Goal: Obtain resource: Obtain resource

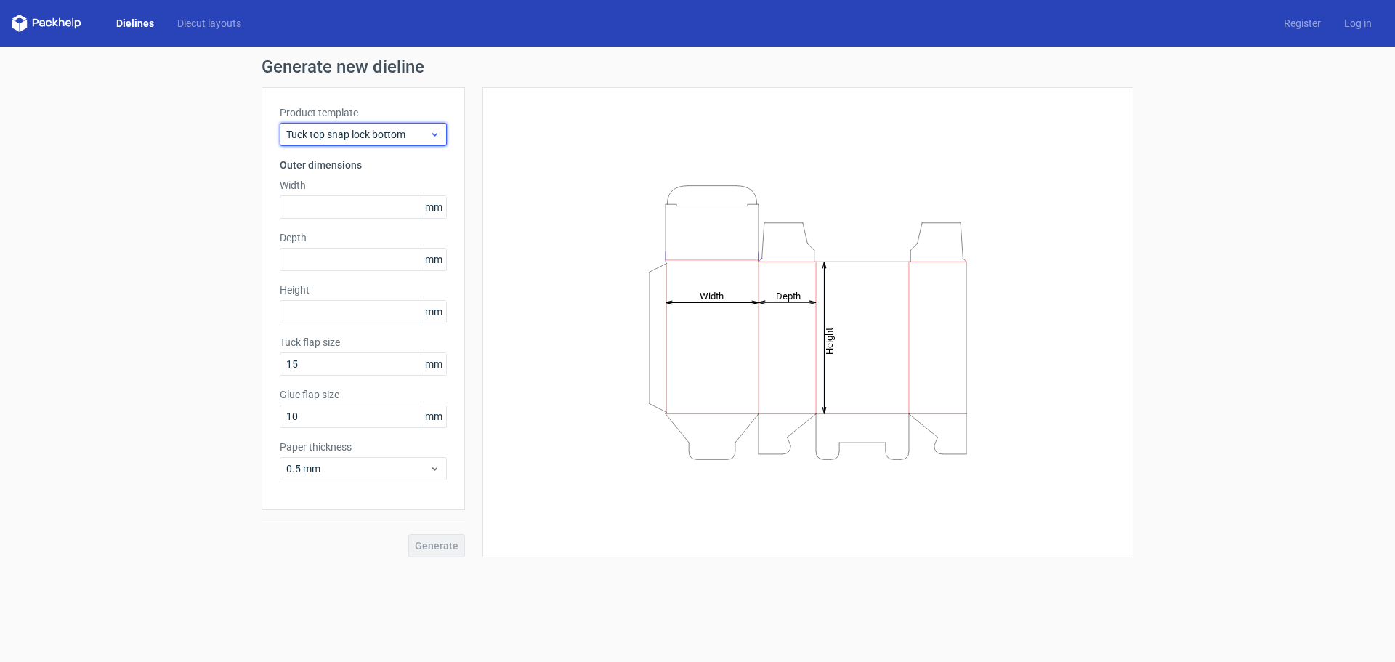
click at [435, 136] on use at bounding box center [434, 135] width 5 height 4
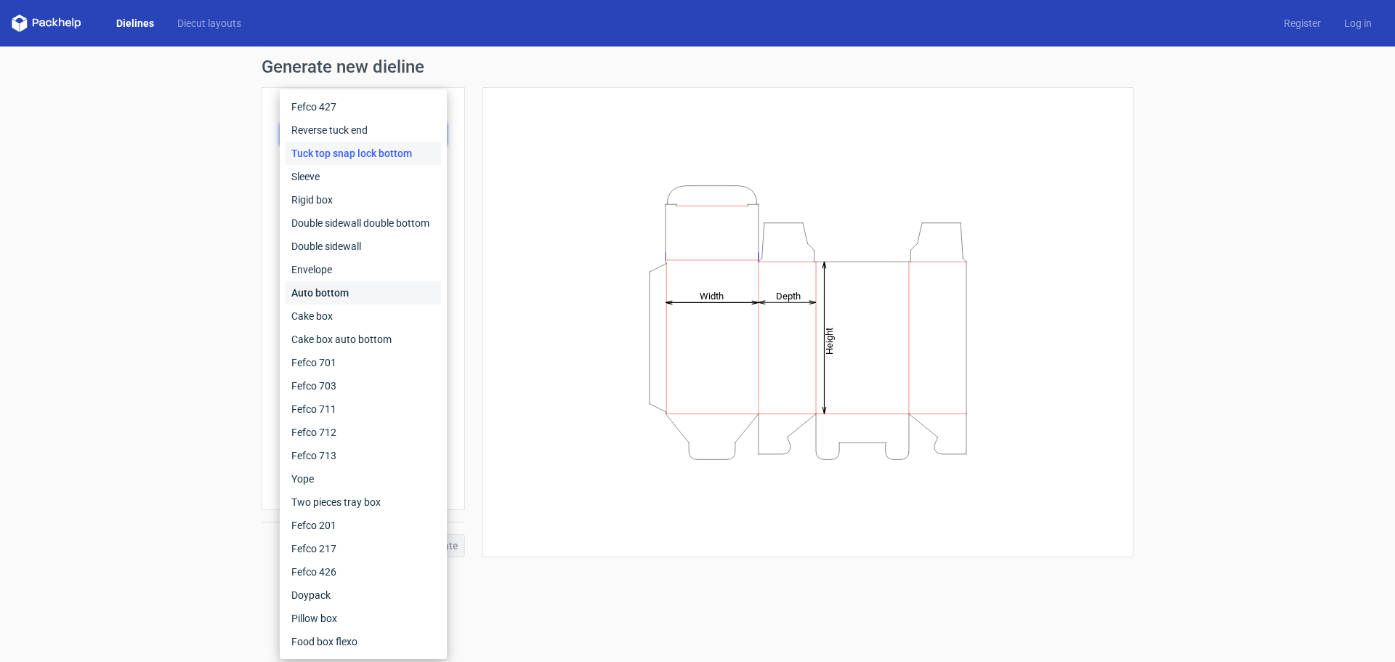
click at [333, 291] on div "Auto bottom" at bounding box center [362, 292] width 155 height 23
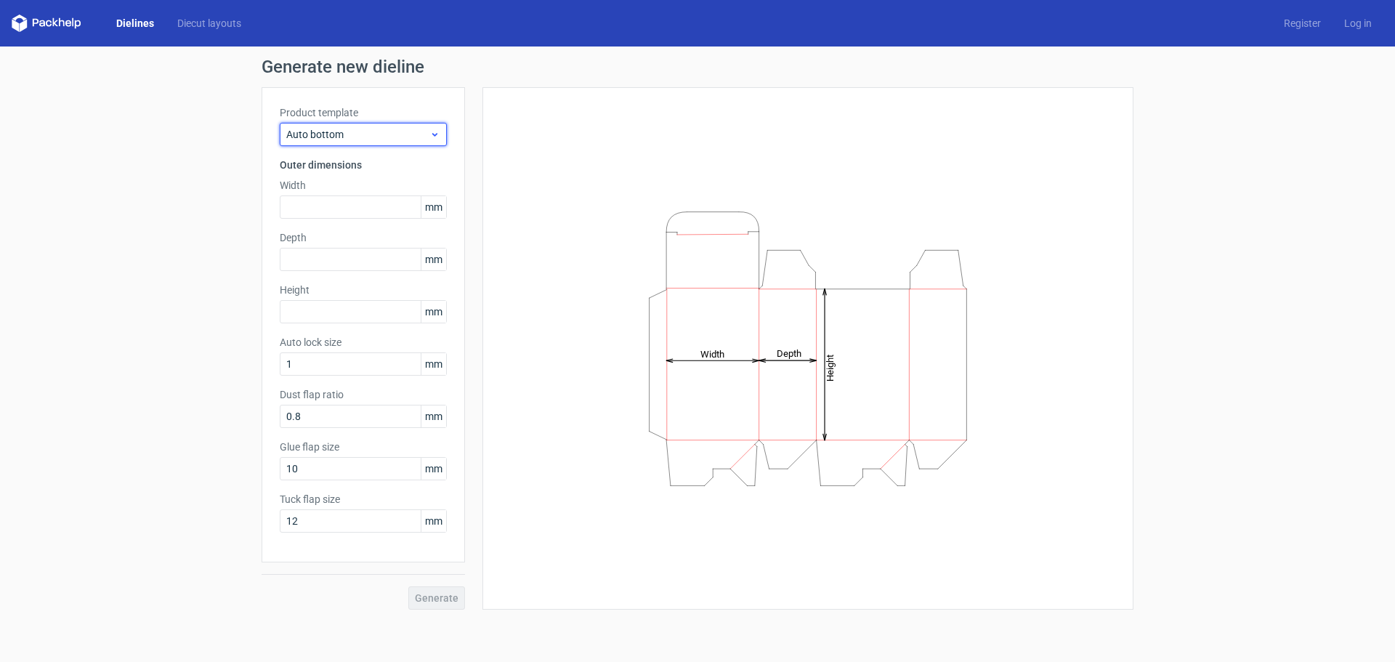
click at [420, 142] on div "Auto bottom" at bounding box center [363, 134] width 167 height 23
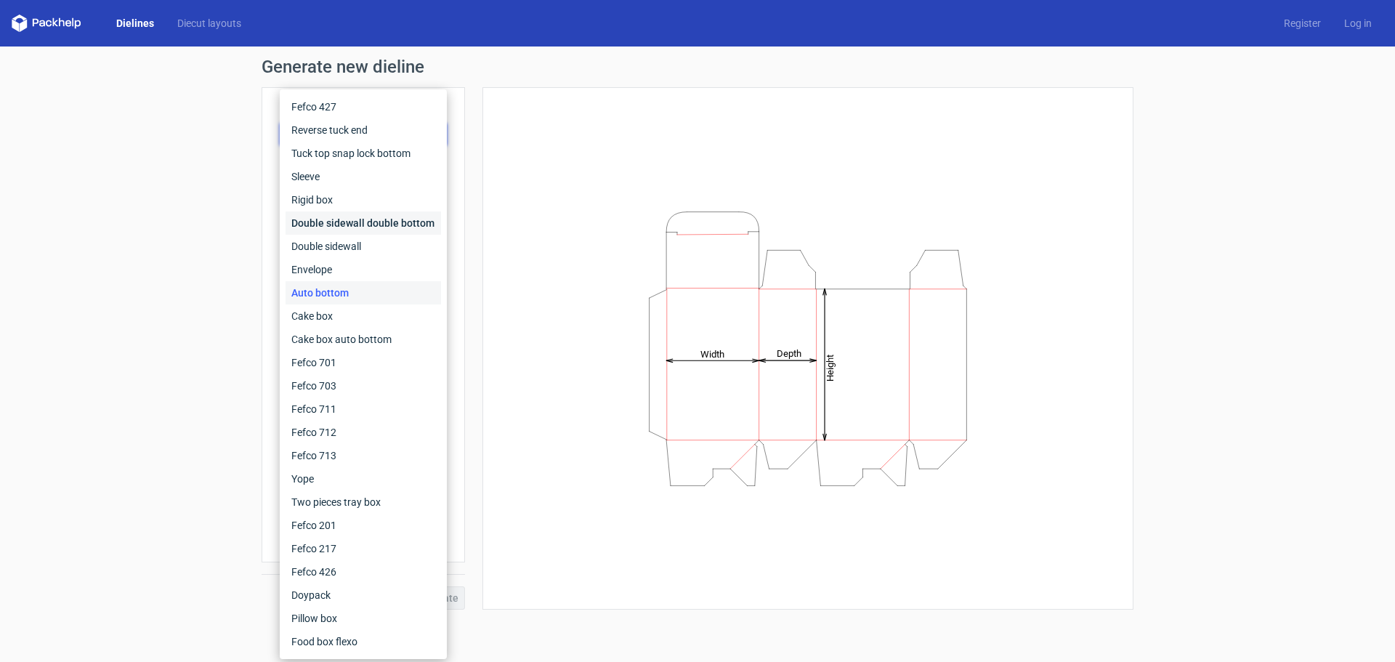
click at [314, 224] on div "Double sidewall double bottom" at bounding box center [362, 222] width 155 height 23
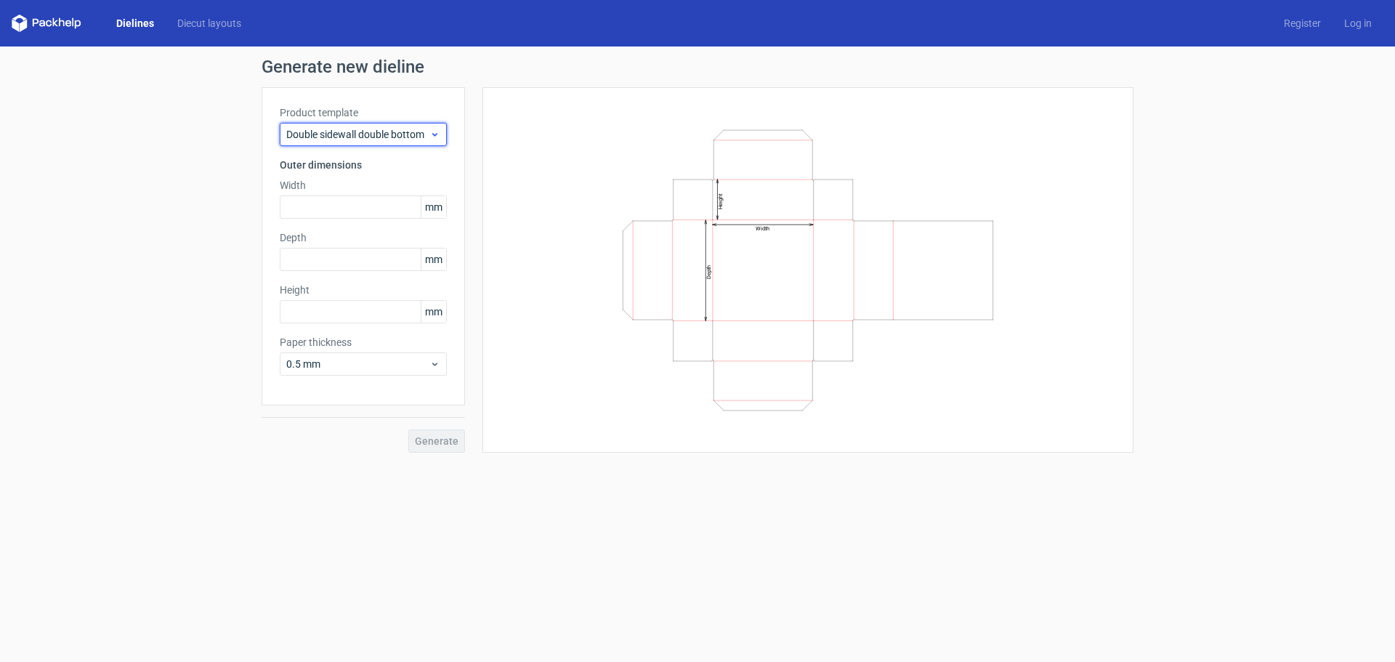
click at [367, 135] on span "Double sidewall double bottom" at bounding box center [357, 134] width 143 height 15
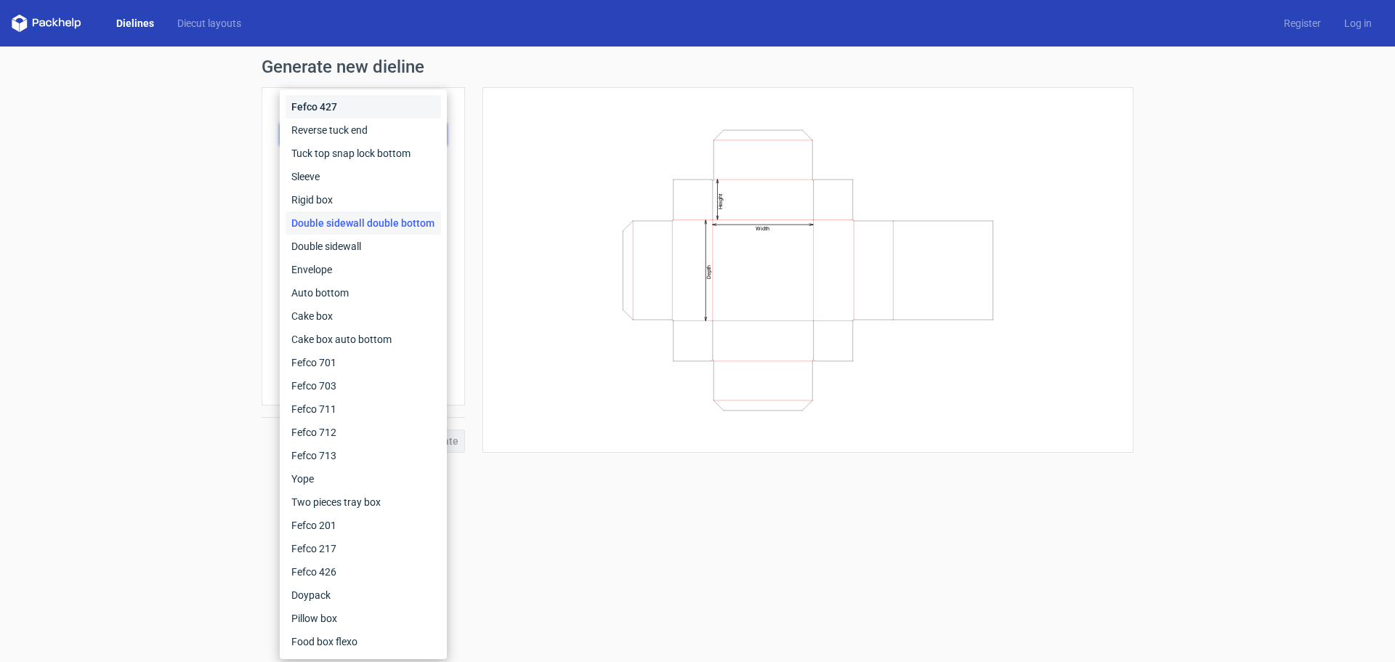
click at [318, 111] on div "Fefco 427" at bounding box center [362, 106] width 155 height 23
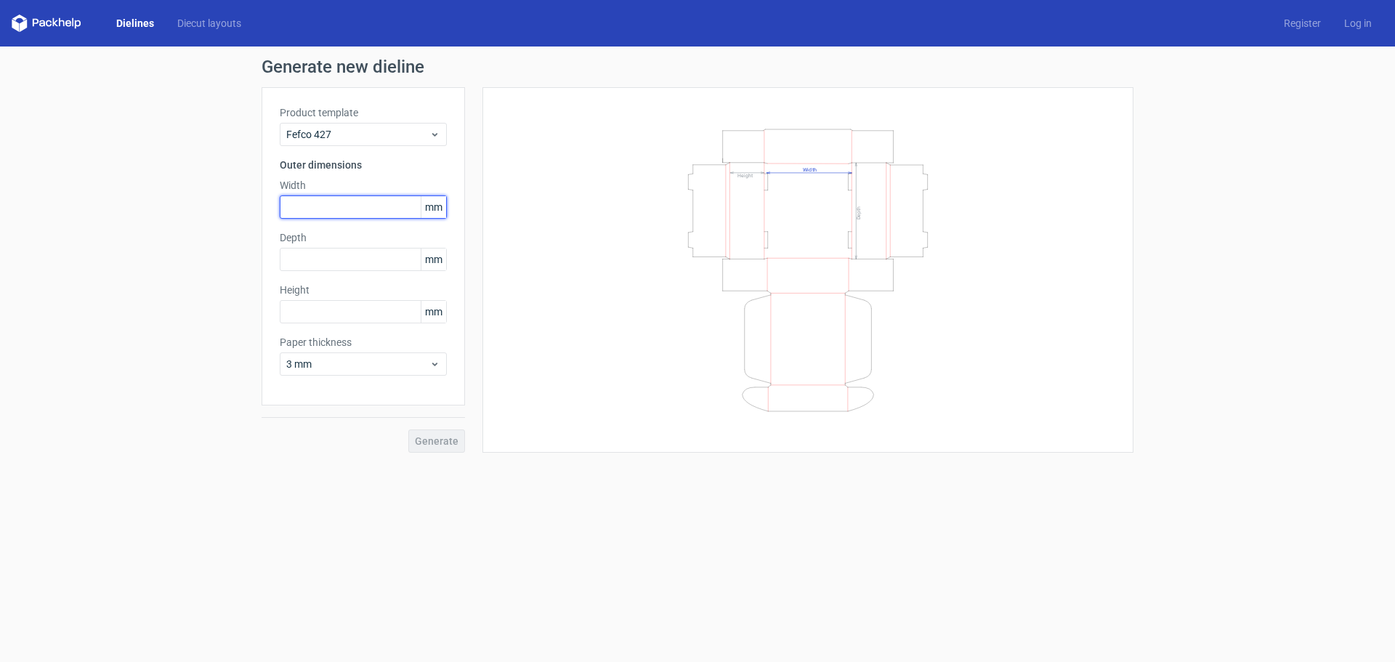
click at [313, 208] on input "text" at bounding box center [363, 206] width 167 height 23
type input "320"
click at [337, 259] on input "text" at bounding box center [363, 259] width 167 height 23
type input "267"
click at [398, 312] on input "text" at bounding box center [363, 311] width 167 height 23
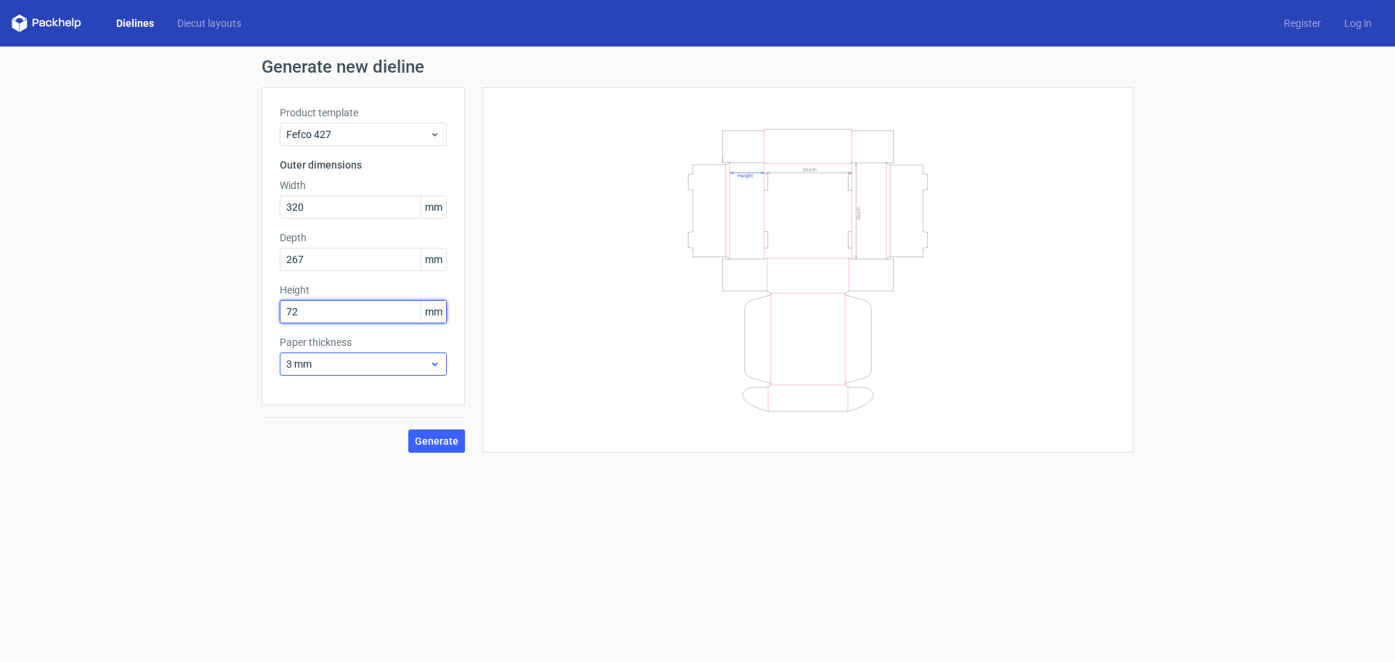
type input "72"
click at [435, 366] on icon at bounding box center [434, 364] width 11 height 12
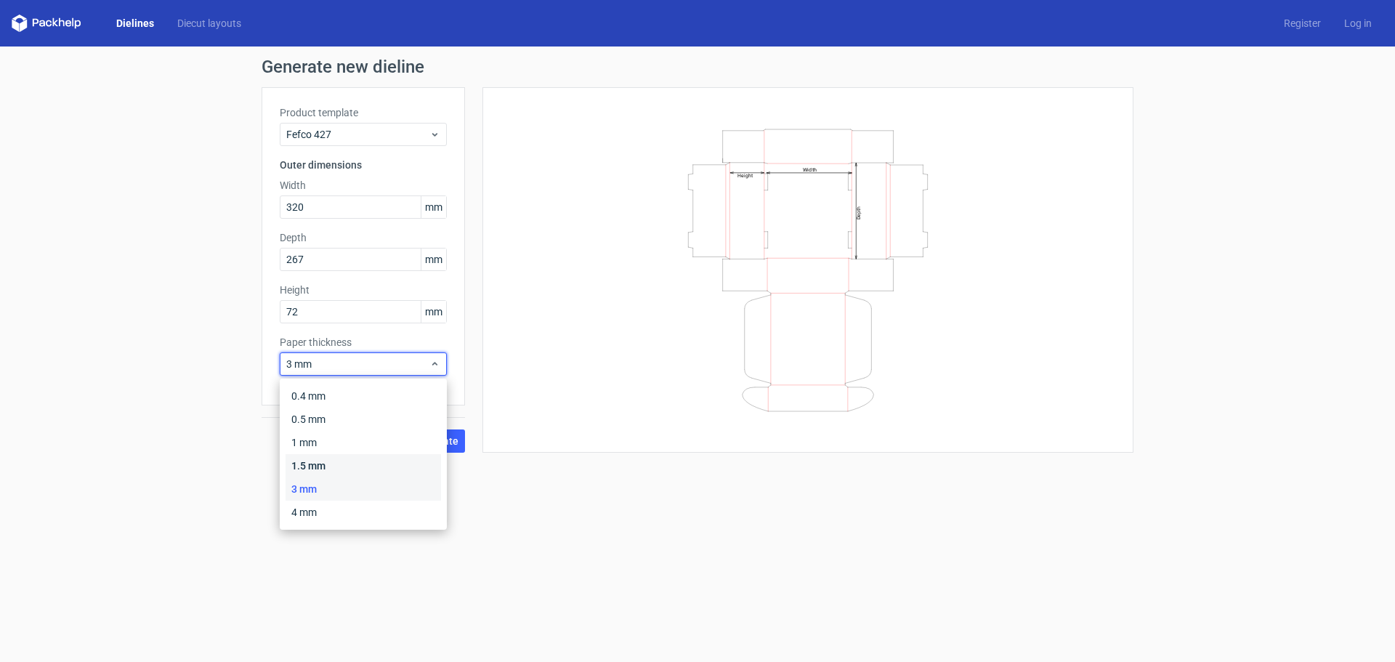
click at [338, 463] on div "1.5 mm" at bounding box center [362, 465] width 155 height 23
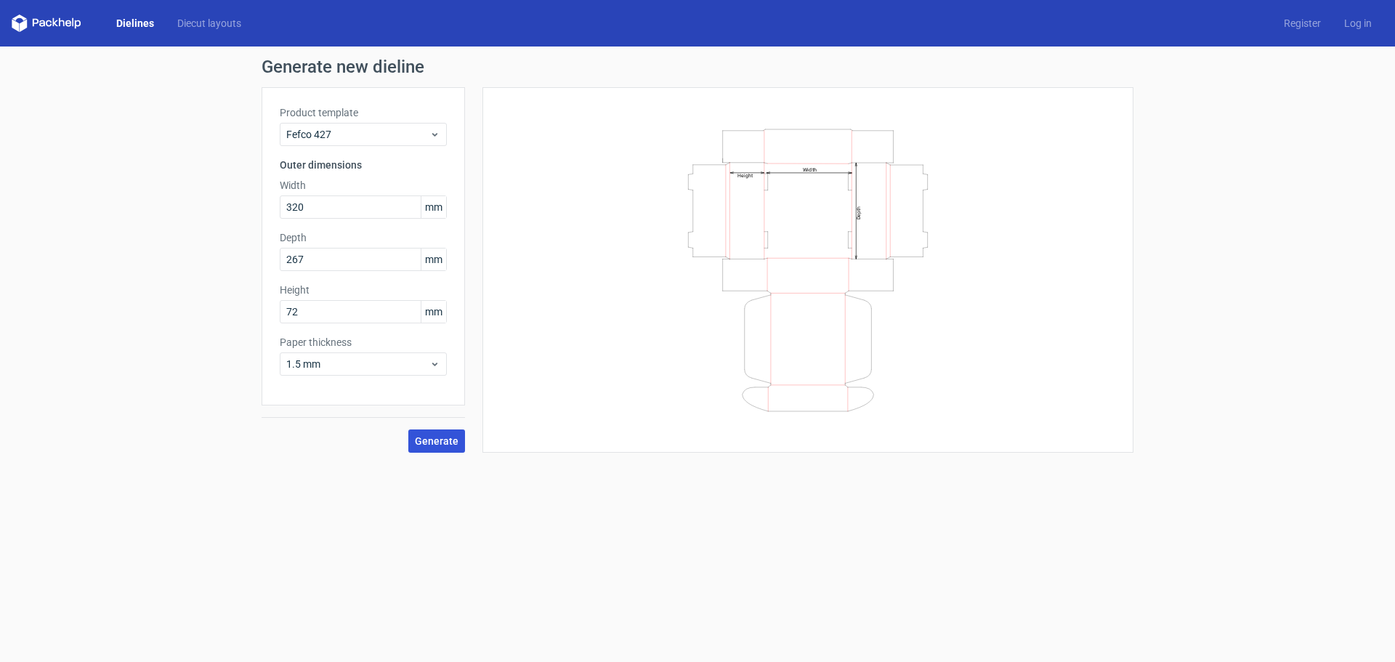
click at [444, 442] on span "Generate" at bounding box center [437, 441] width 44 height 10
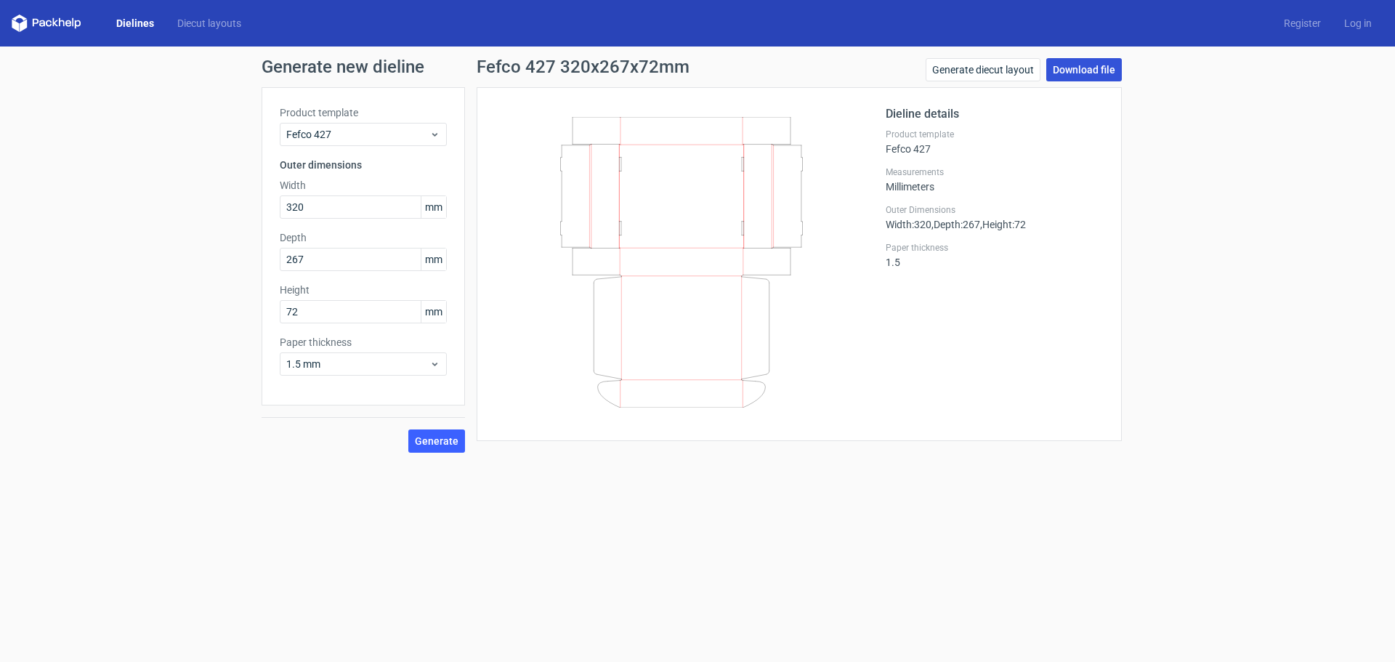
click at [1092, 69] on link "Download file" at bounding box center [1084, 69] width 76 height 23
click at [213, 19] on link "Diecut layouts" at bounding box center [209, 23] width 87 height 15
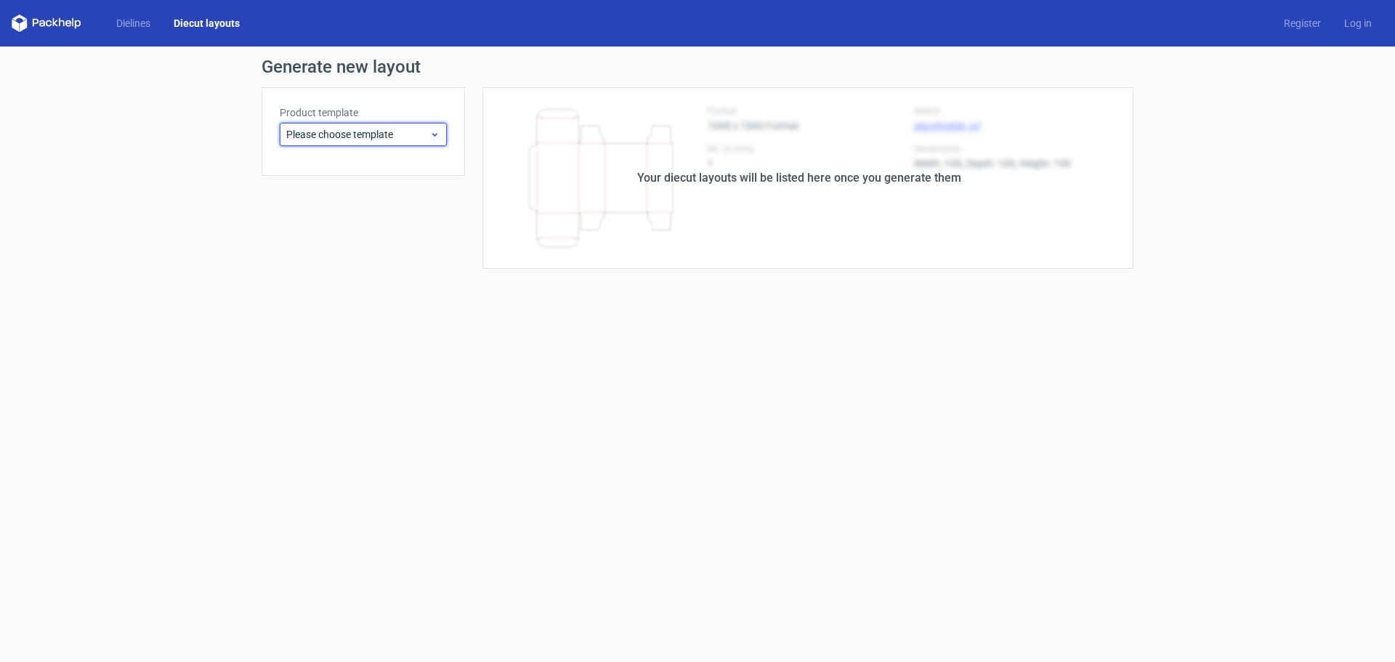
click at [411, 139] on span "Please choose template" at bounding box center [357, 134] width 143 height 15
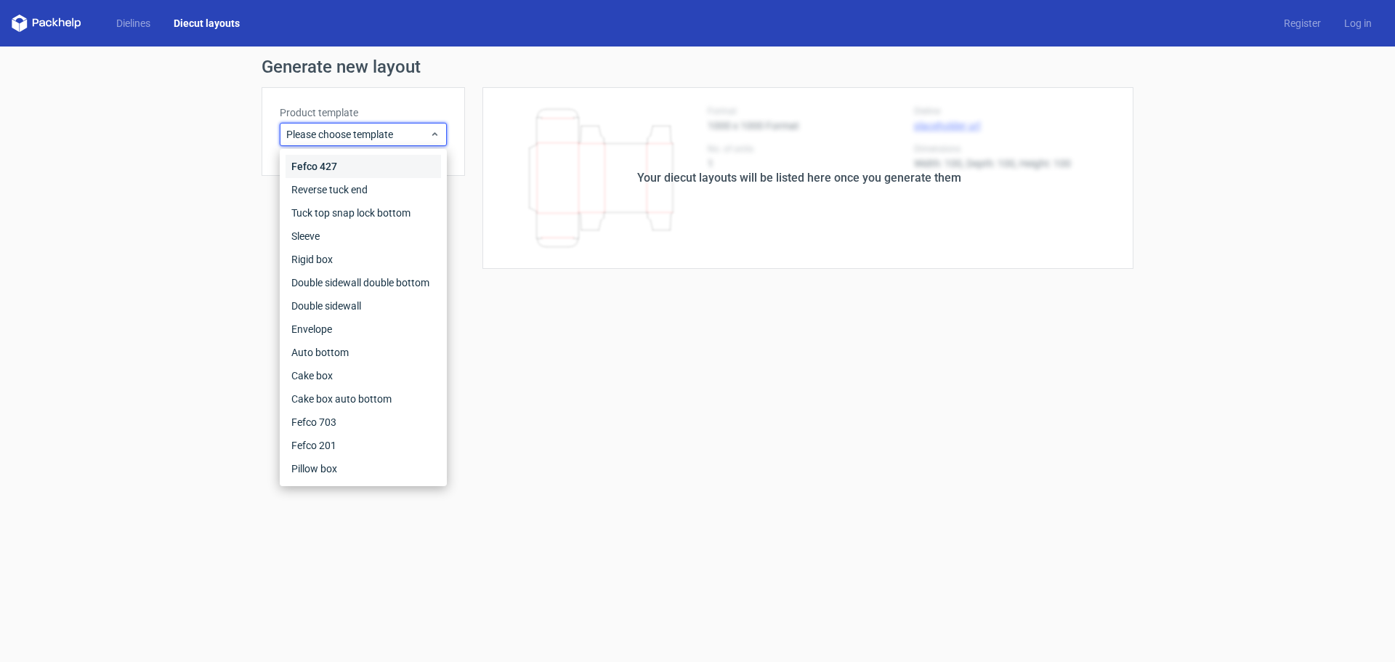
click at [339, 166] on div "Fefco 427" at bounding box center [362, 166] width 155 height 23
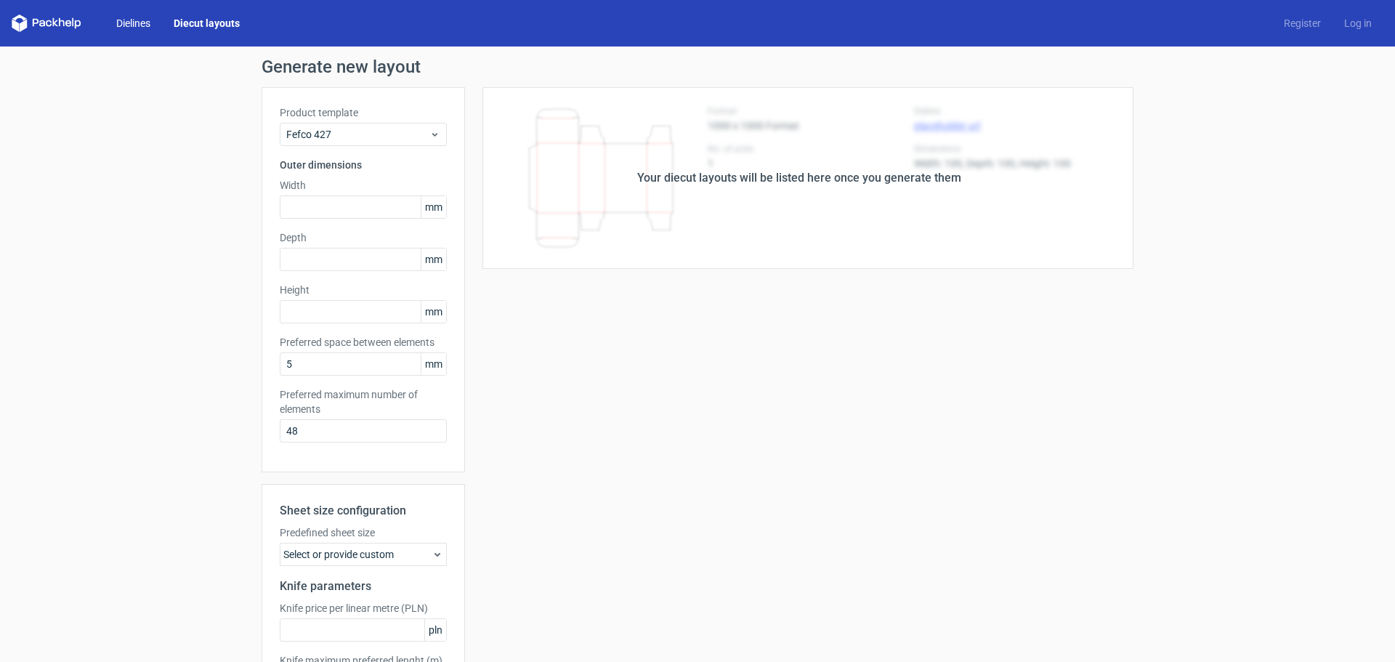
click at [138, 21] on link "Dielines" at bounding box center [133, 23] width 57 height 15
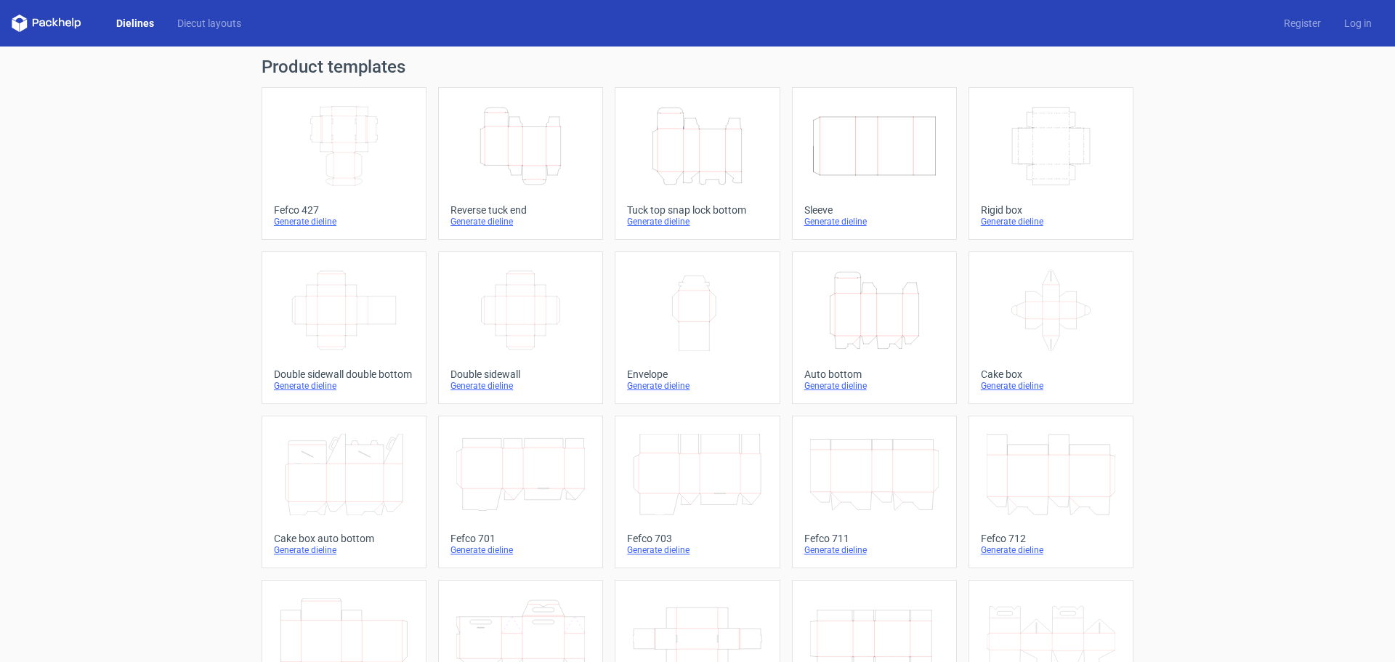
click at [148, 25] on link "Dielines" at bounding box center [135, 23] width 61 height 15
click at [492, 222] on div "Generate dieline" at bounding box center [520, 222] width 140 height 12
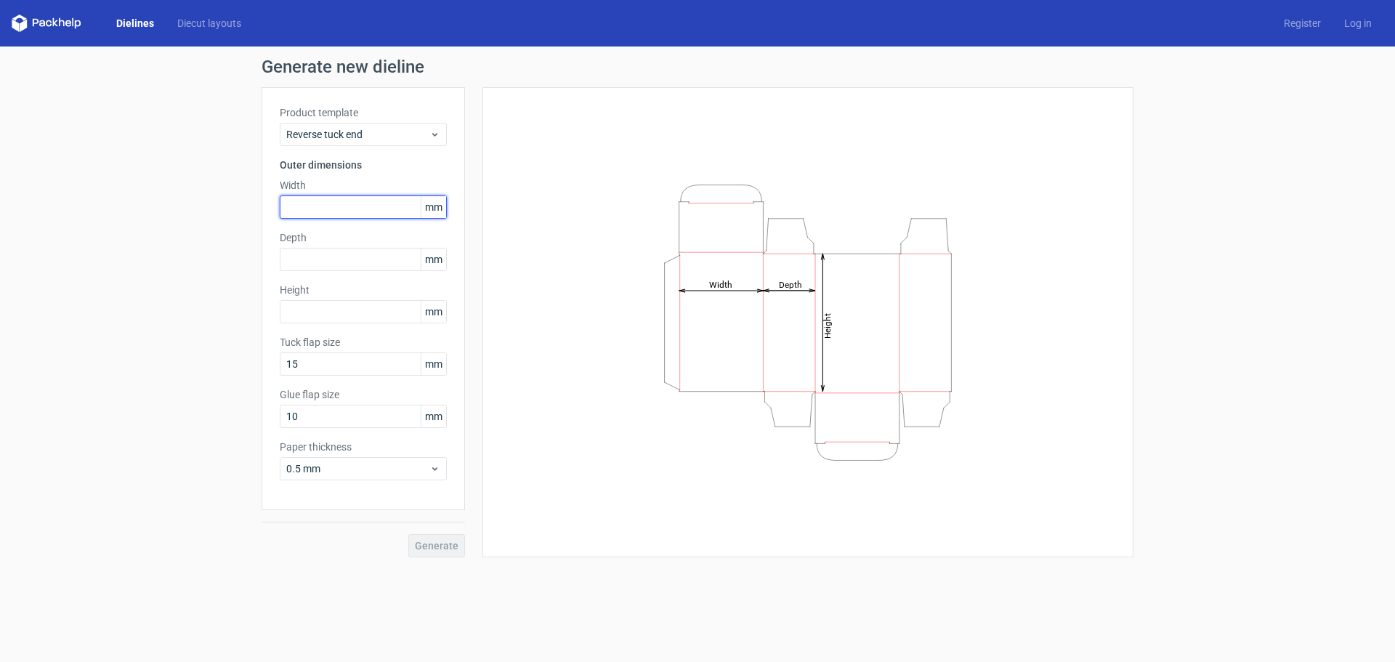
click at [365, 208] on input "text" at bounding box center [363, 206] width 167 height 23
type input "72"
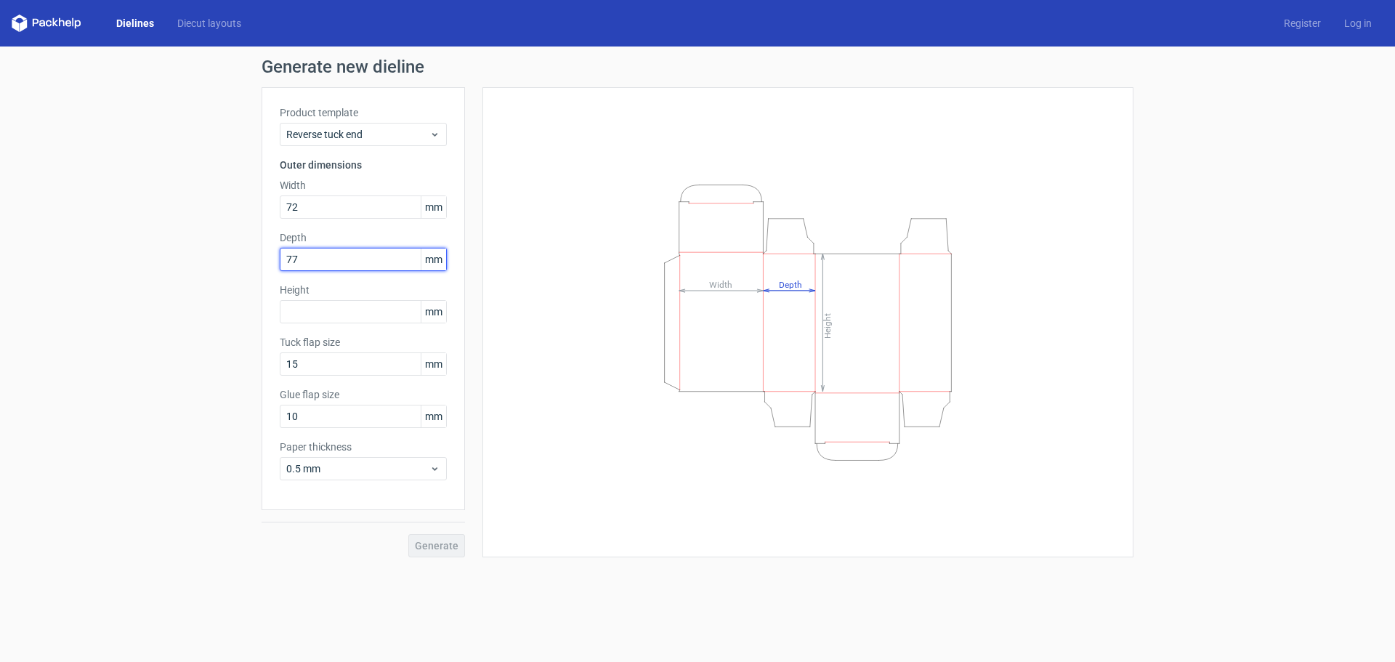
drag, startPoint x: 306, startPoint y: 259, endPoint x: 246, endPoint y: 263, distance: 60.4
click at [246, 263] on div "Generate new dieline Product template Reverse tuck end Outer dimensions Width 7…" at bounding box center [697, 307] width 1395 height 522
type input "28"
click at [352, 316] on input "text" at bounding box center [363, 311] width 167 height 23
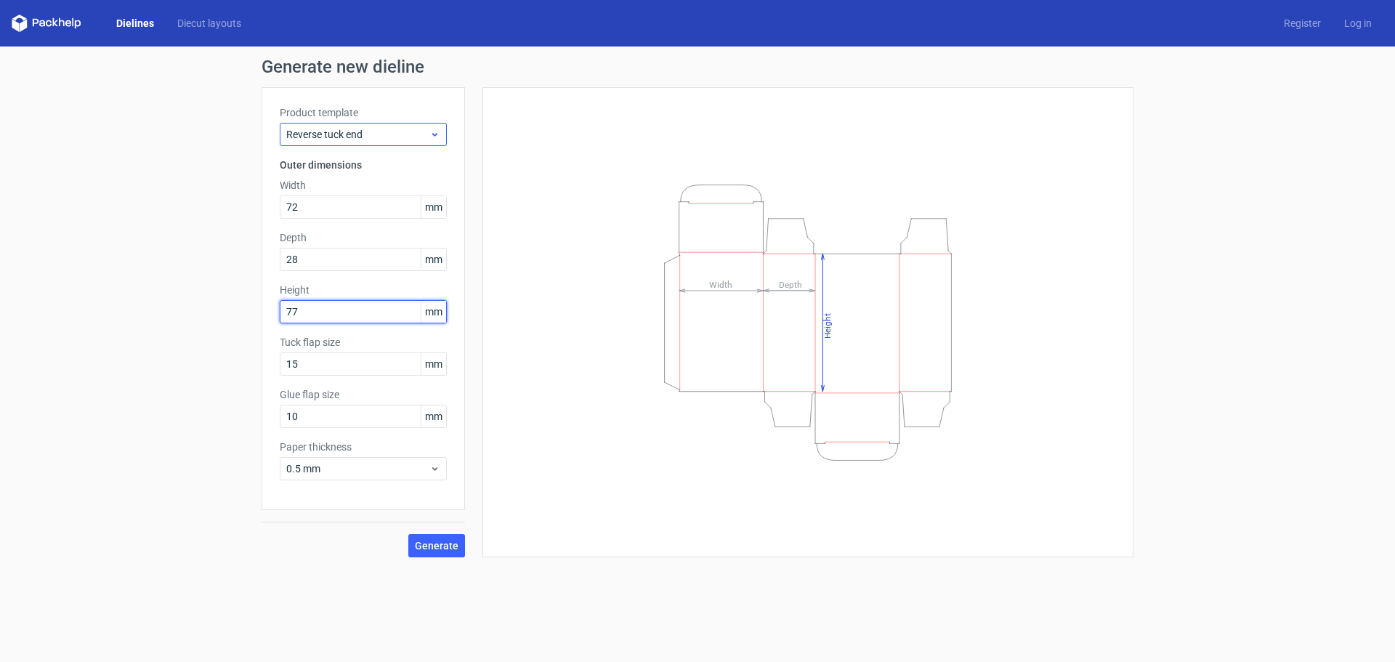
type input "77"
click at [424, 140] on span "Reverse tuck end" at bounding box center [357, 134] width 143 height 15
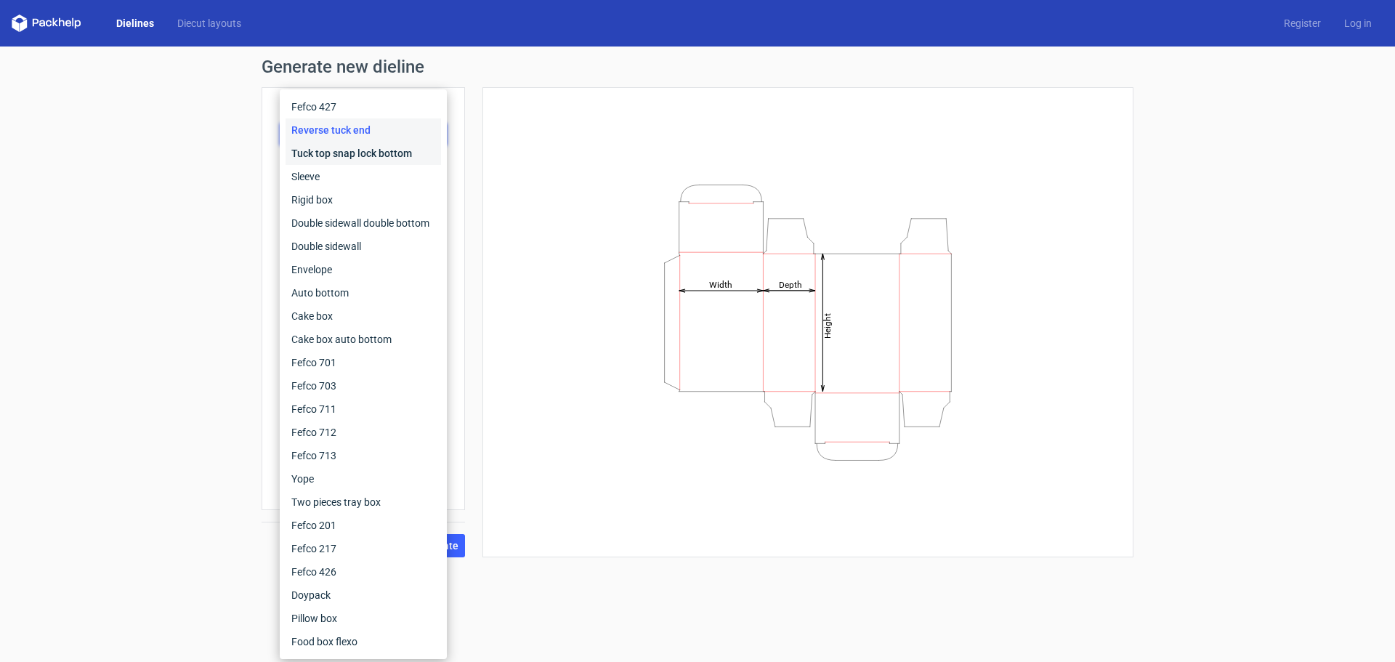
click at [398, 152] on div "Tuck top snap lock bottom" at bounding box center [362, 153] width 155 height 23
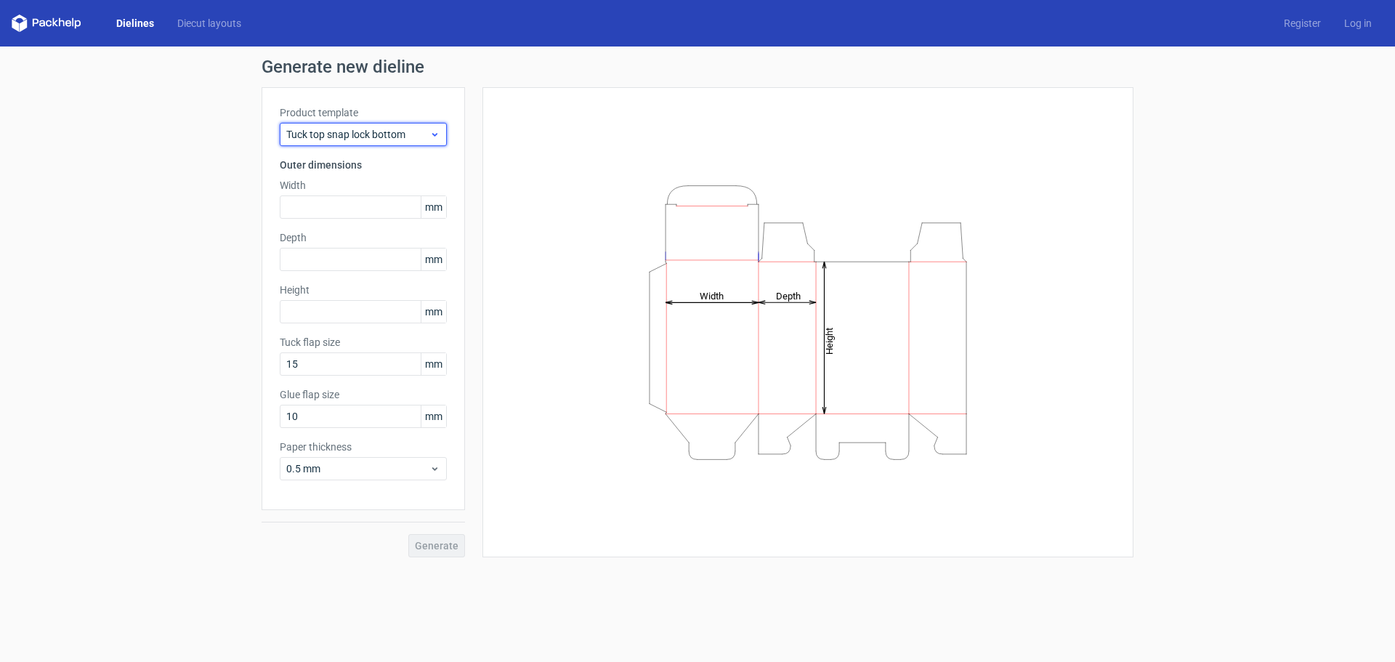
click at [412, 139] on span "Tuck top snap lock bottom" at bounding box center [357, 134] width 143 height 15
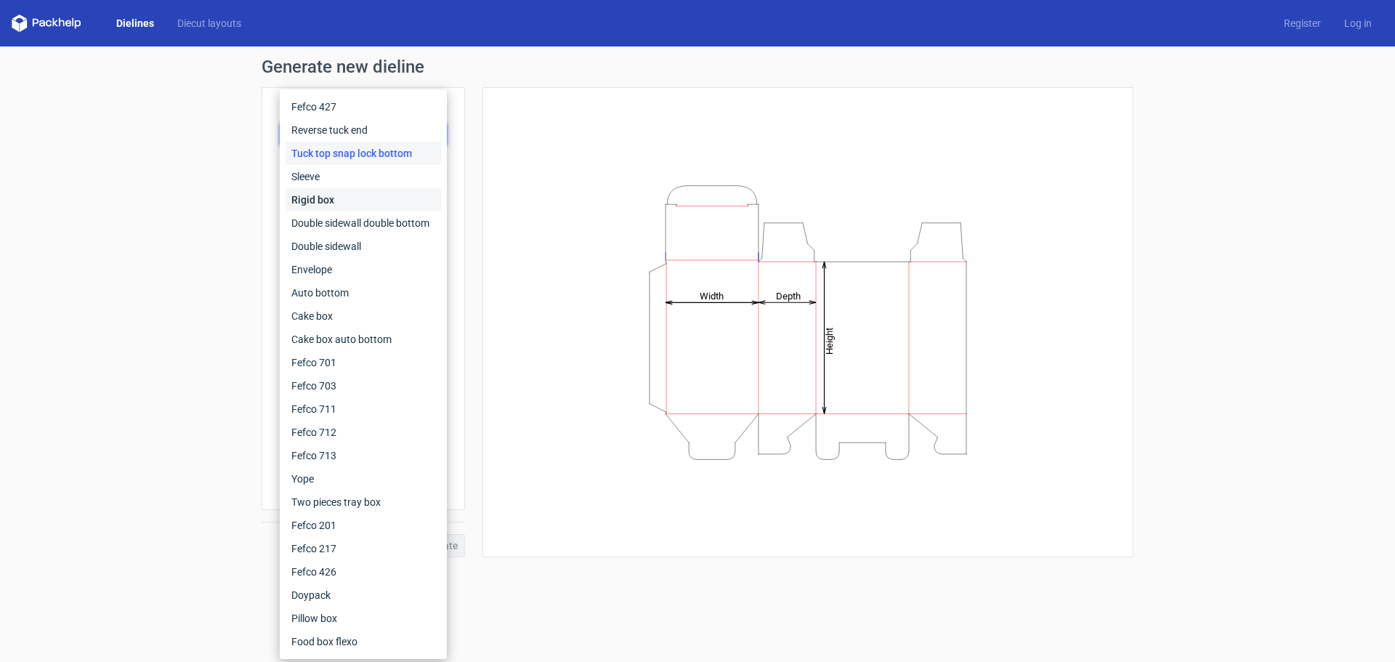
click at [341, 195] on div "Rigid box" at bounding box center [362, 199] width 155 height 23
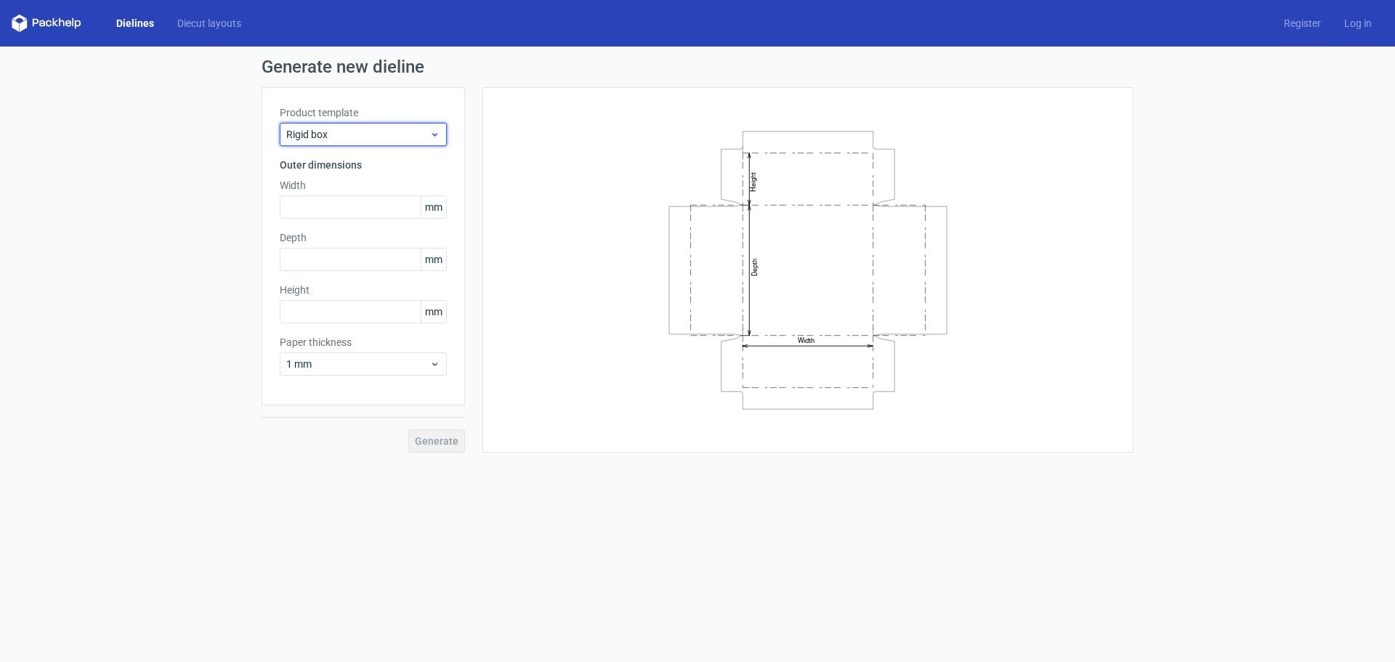
click at [400, 142] on div "Rigid box" at bounding box center [363, 134] width 167 height 23
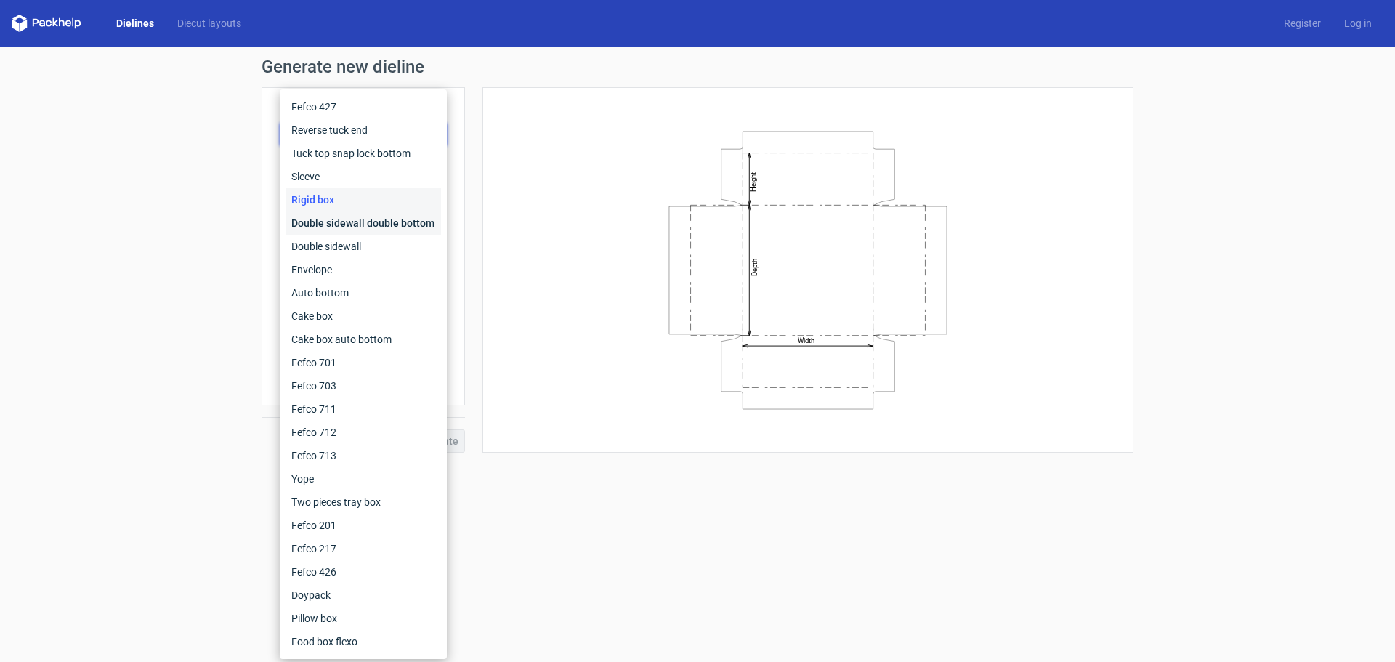
click at [336, 224] on div "Double sidewall double bottom" at bounding box center [362, 222] width 155 height 23
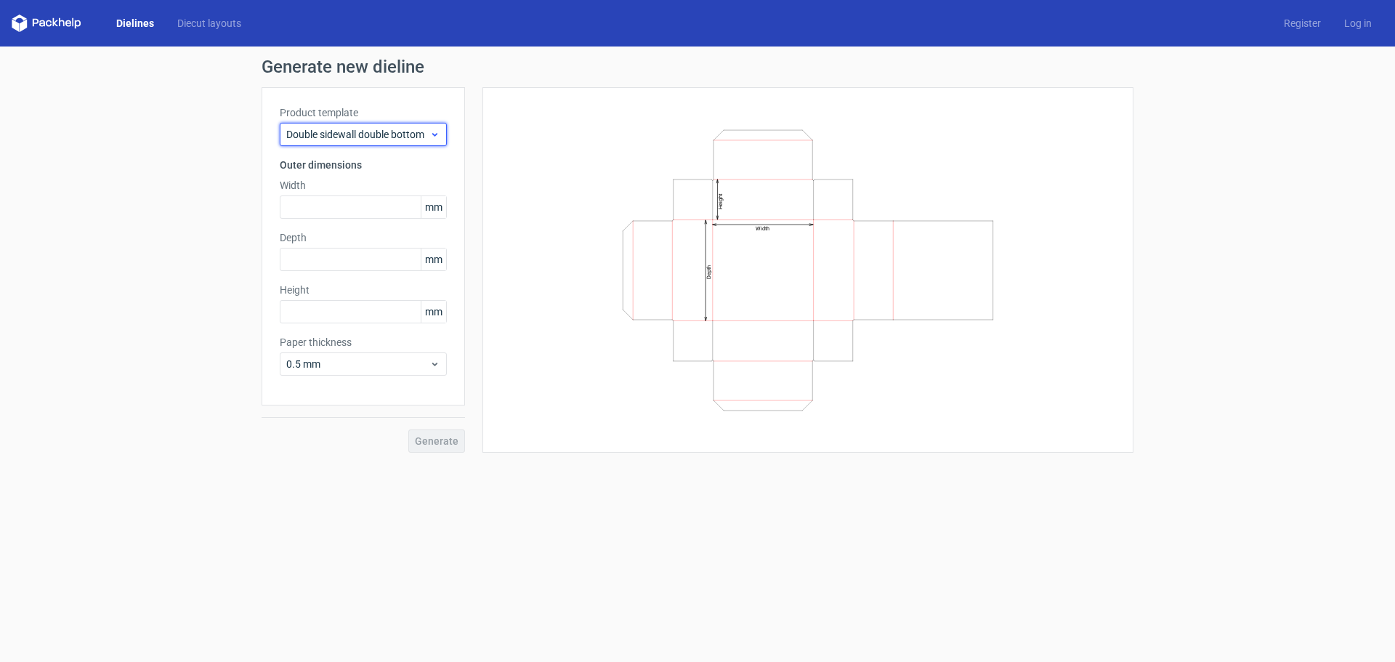
click at [383, 139] on span "Double sidewall double bottom" at bounding box center [357, 134] width 143 height 15
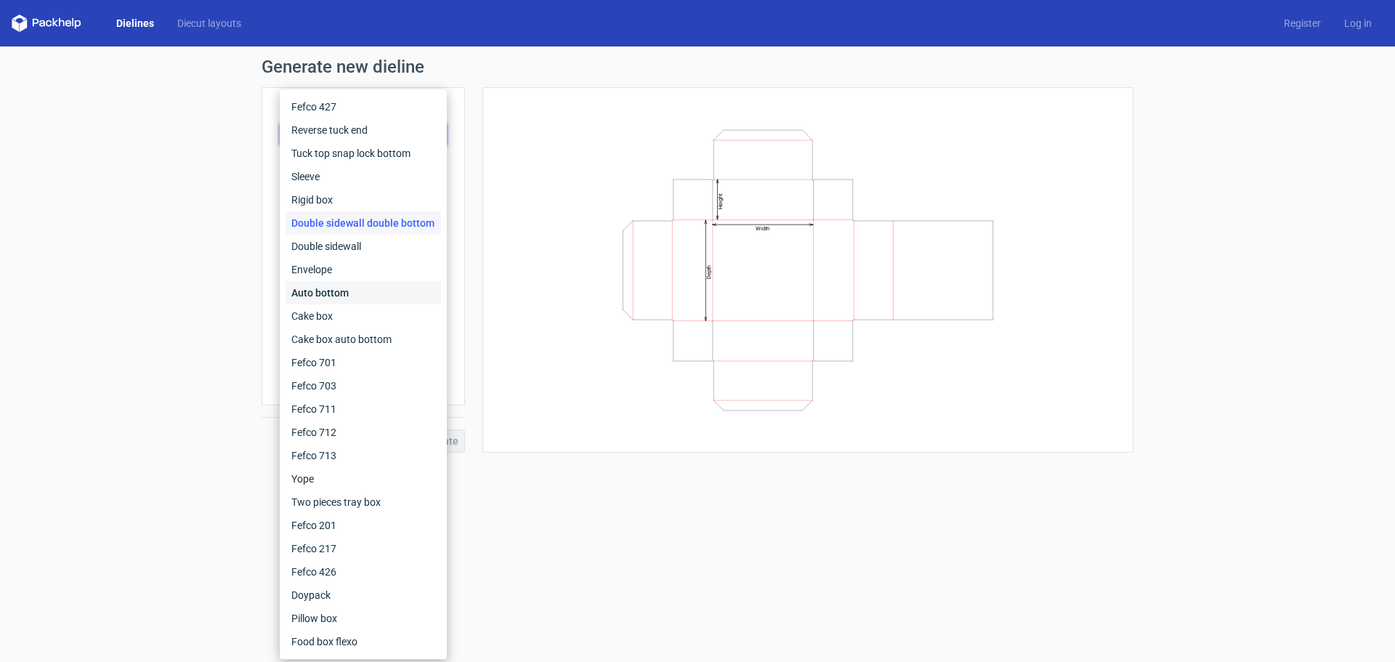
click at [330, 297] on div "Auto bottom" at bounding box center [362, 292] width 155 height 23
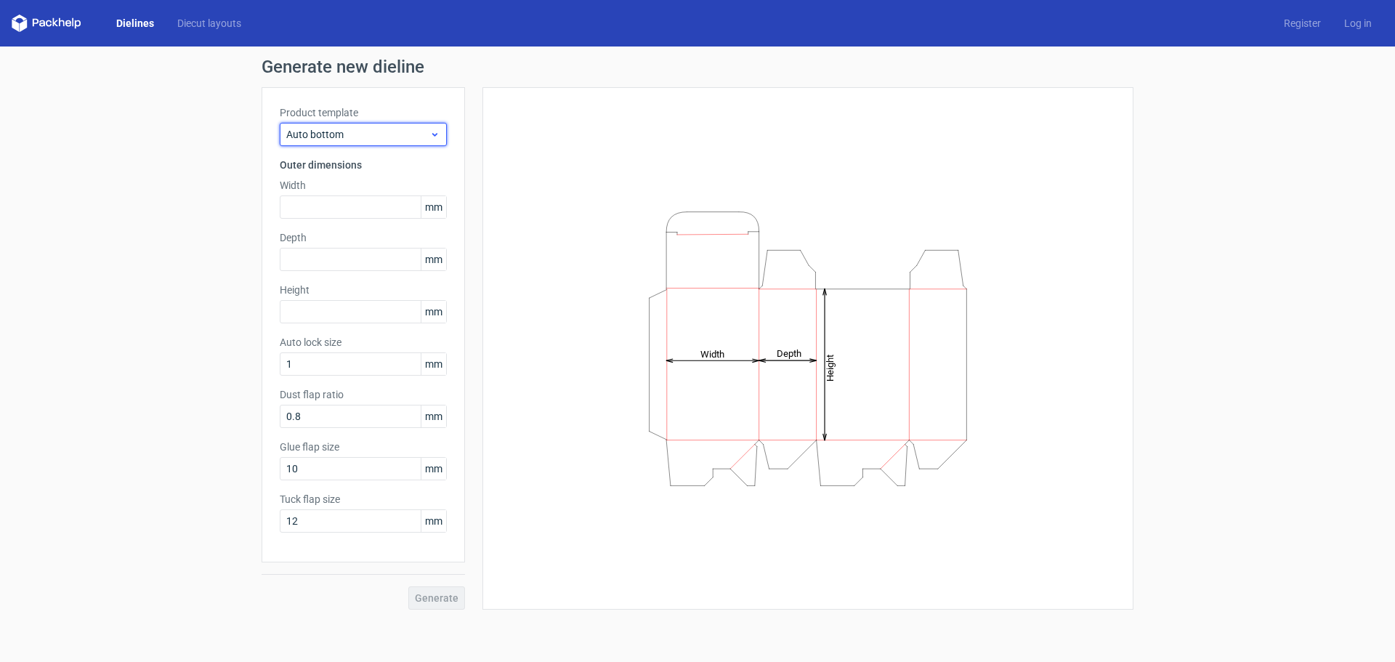
click at [374, 142] on div "Auto bottom" at bounding box center [363, 134] width 167 height 23
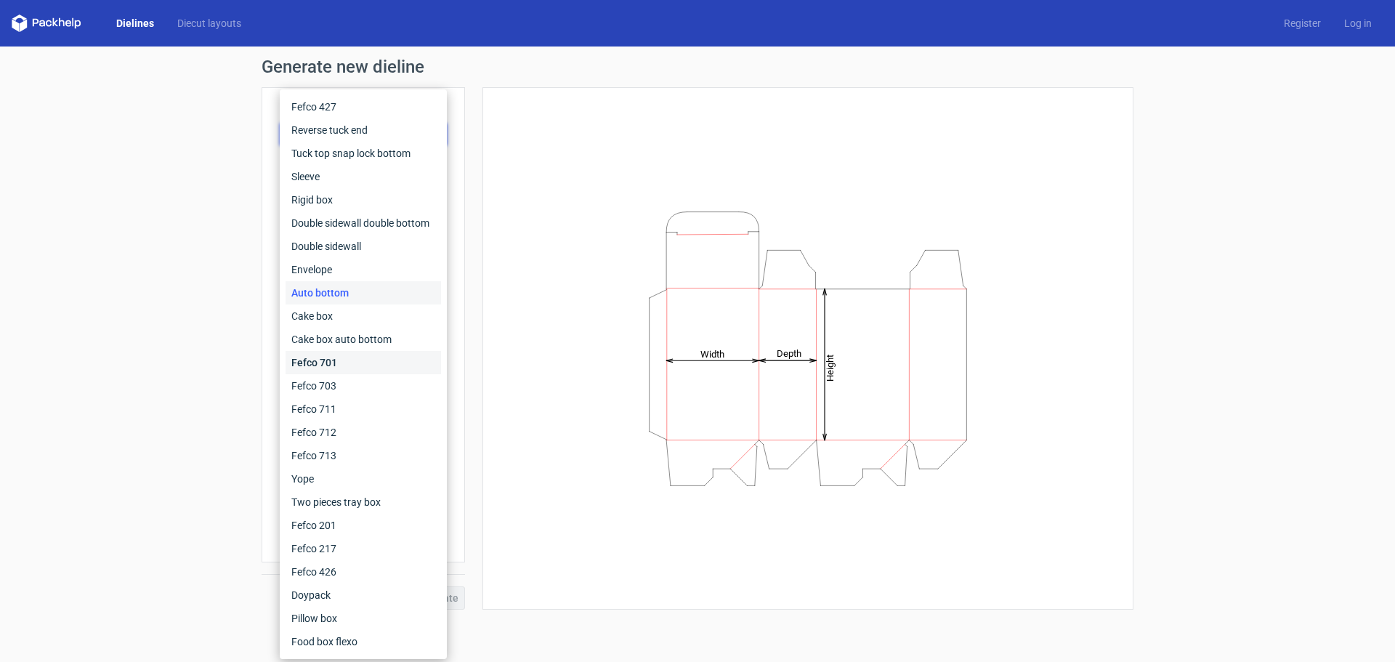
click at [326, 365] on div "Fefco 701" at bounding box center [362, 362] width 155 height 23
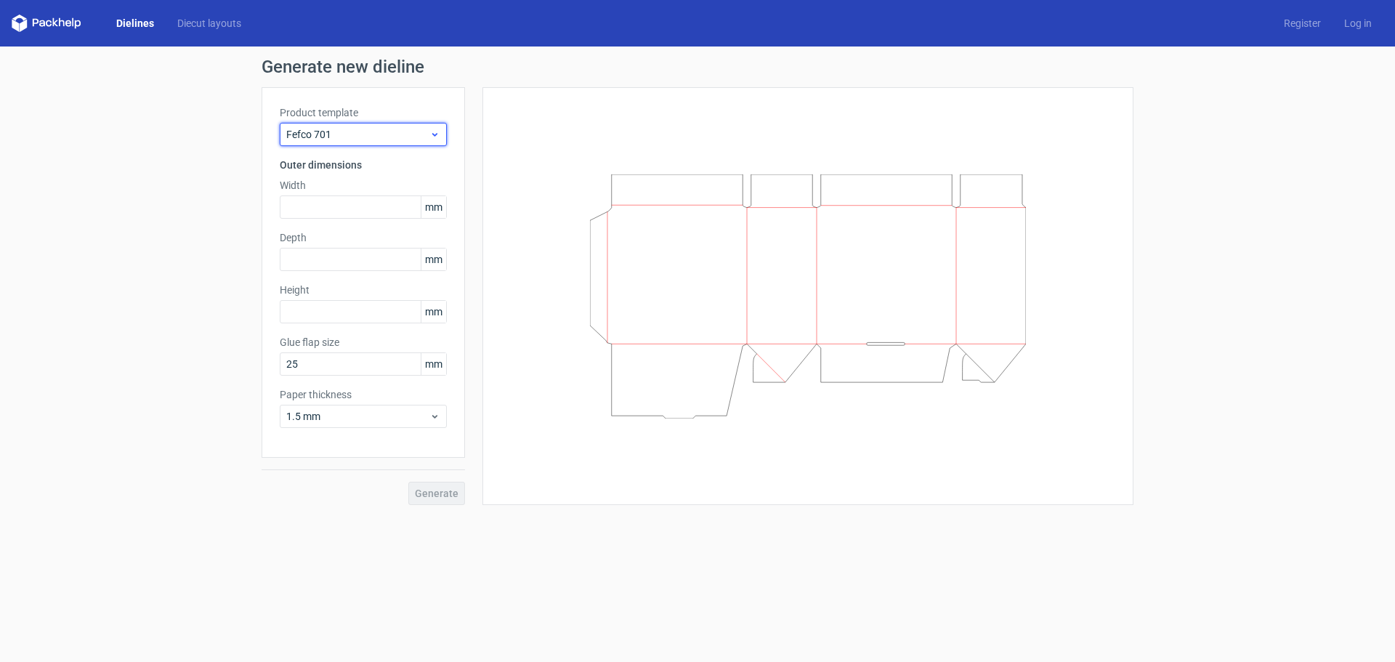
click at [362, 137] on span "Fefco 701" at bounding box center [357, 134] width 143 height 15
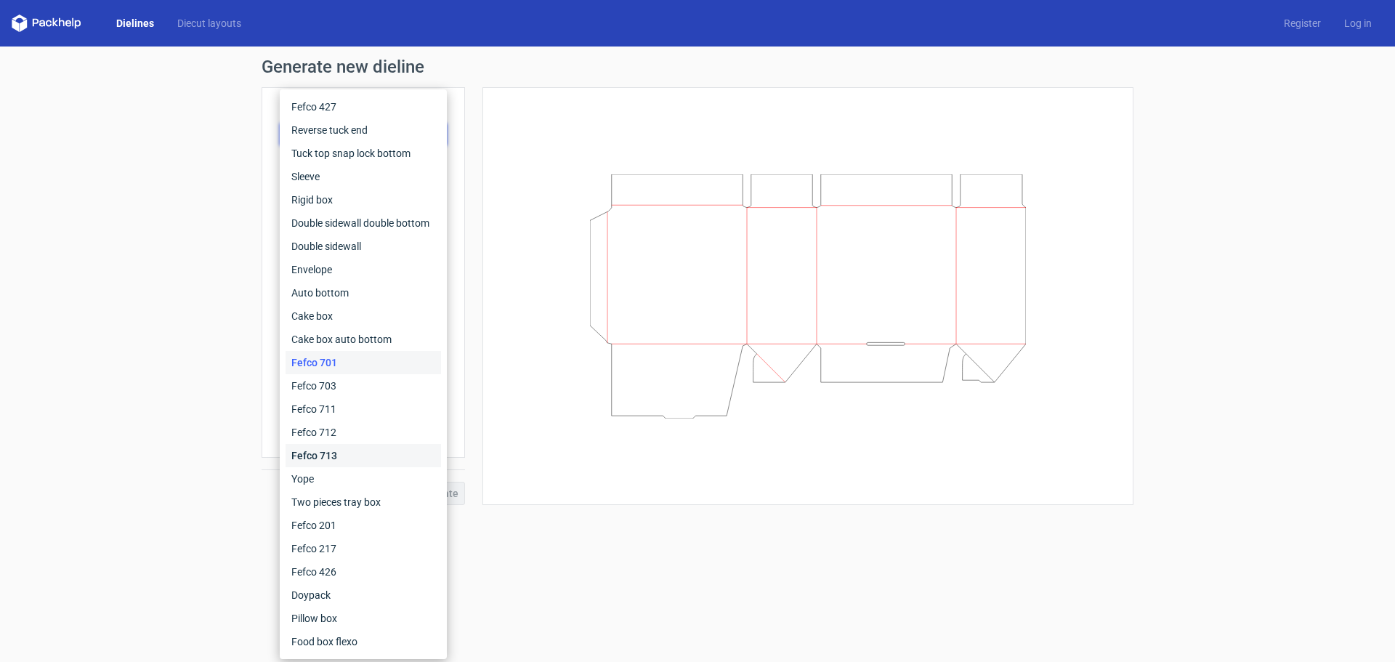
click at [325, 457] on div "Fefco 713" at bounding box center [362, 455] width 155 height 23
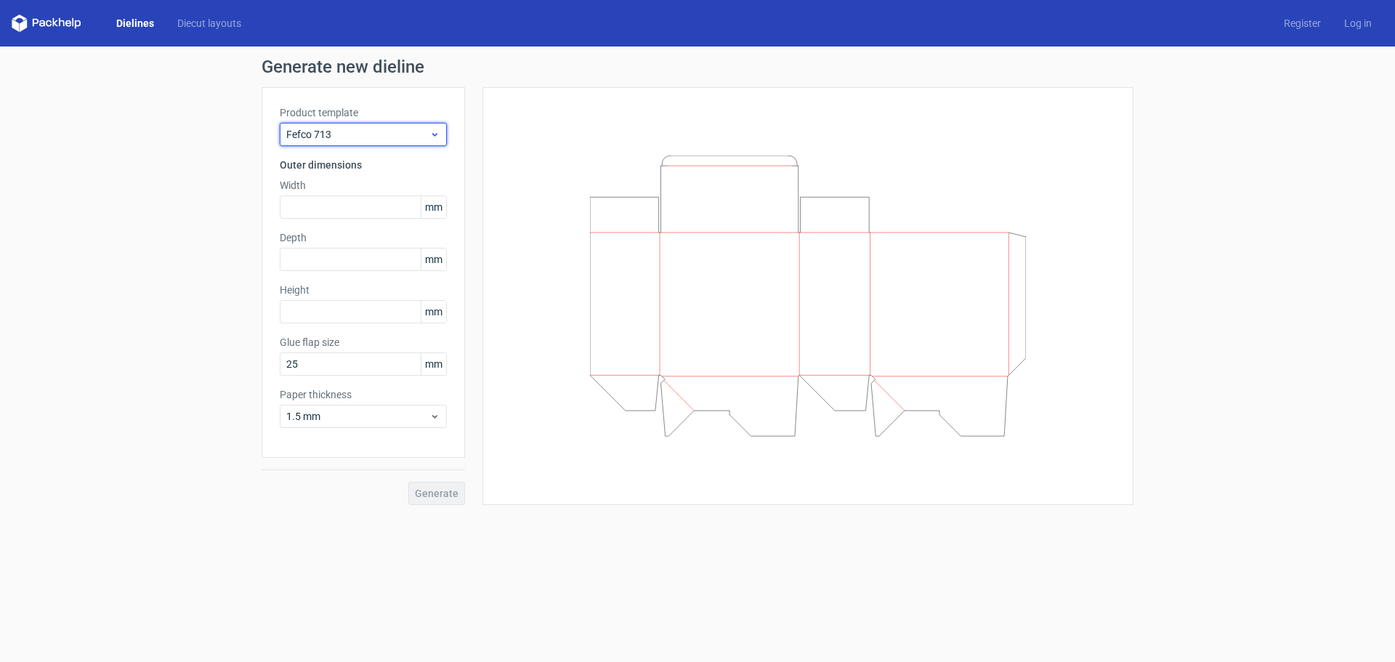
click at [397, 142] on div "Fefco 713" at bounding box center [363, 134] width 167 height 23
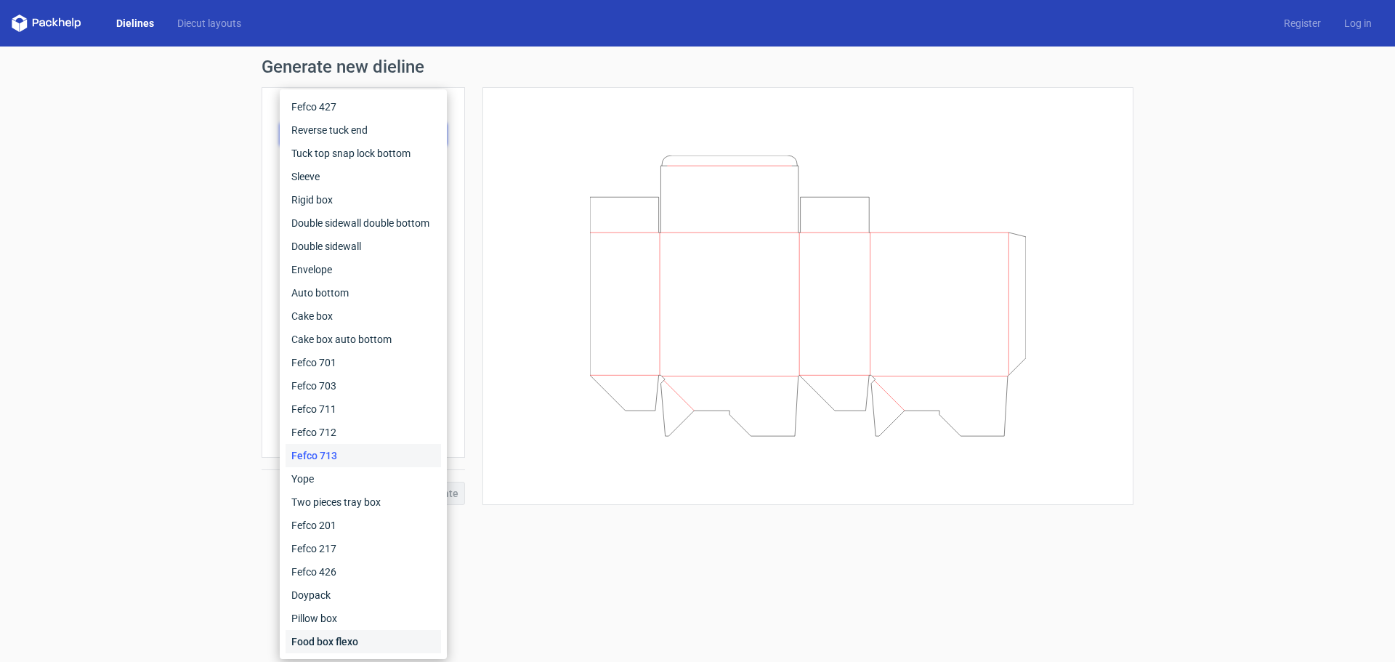
click at [335, 643] on div "Food box flexo" at bounding box center [362, 641] width 155 height 23
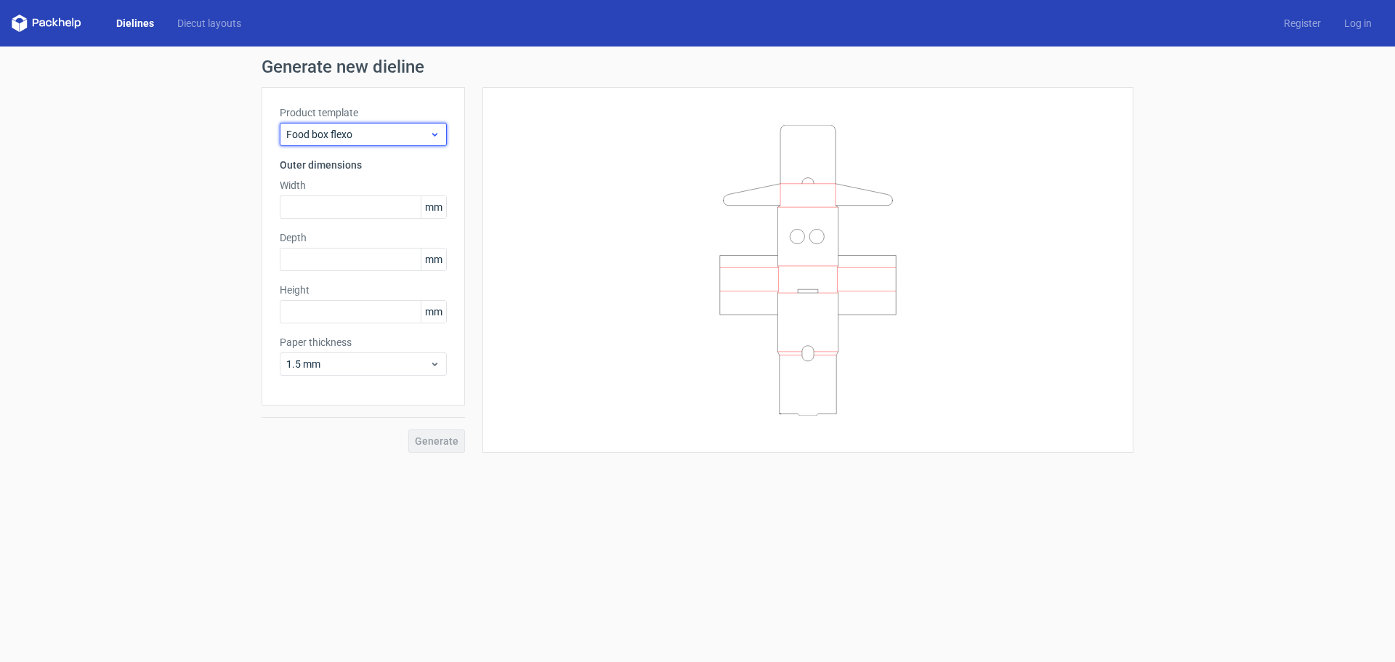
click at [389, 140] on span "Food box flexo" at bounding box center [357, 134] width 143 height 15
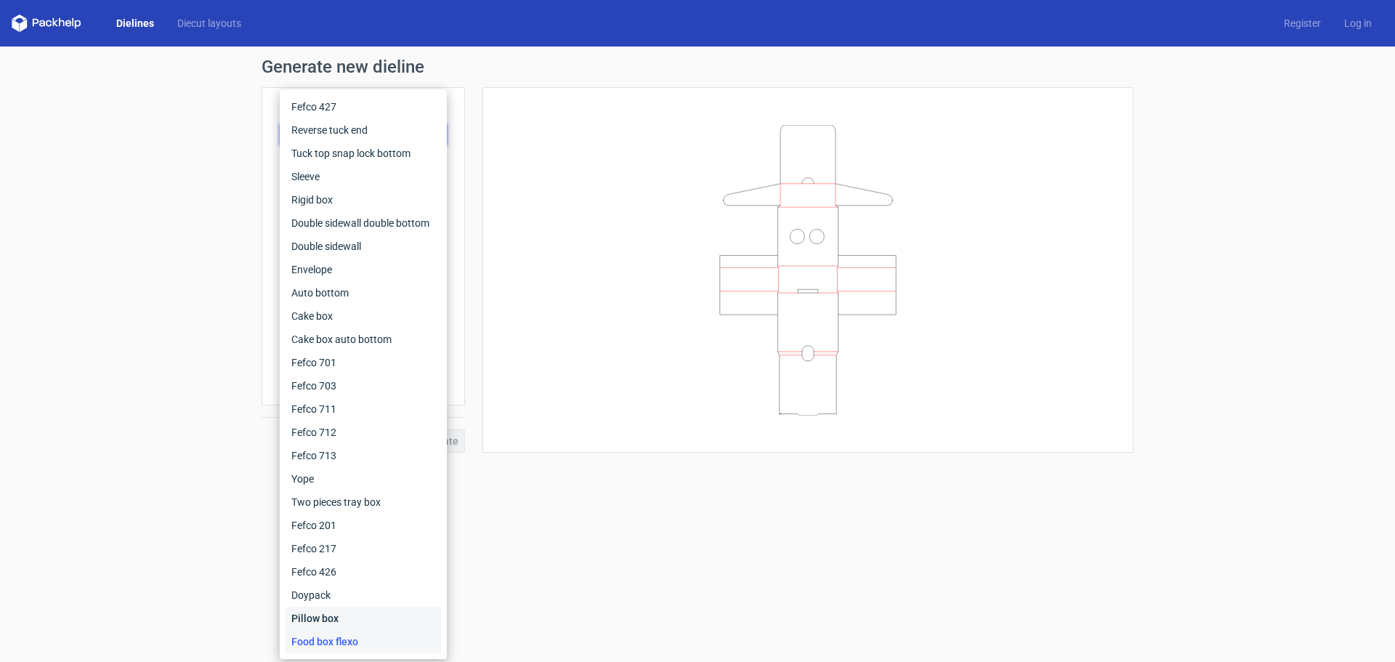
click at [323, 616] on div "Pillow box" at bounding box center [362, 618] width 155 height 23
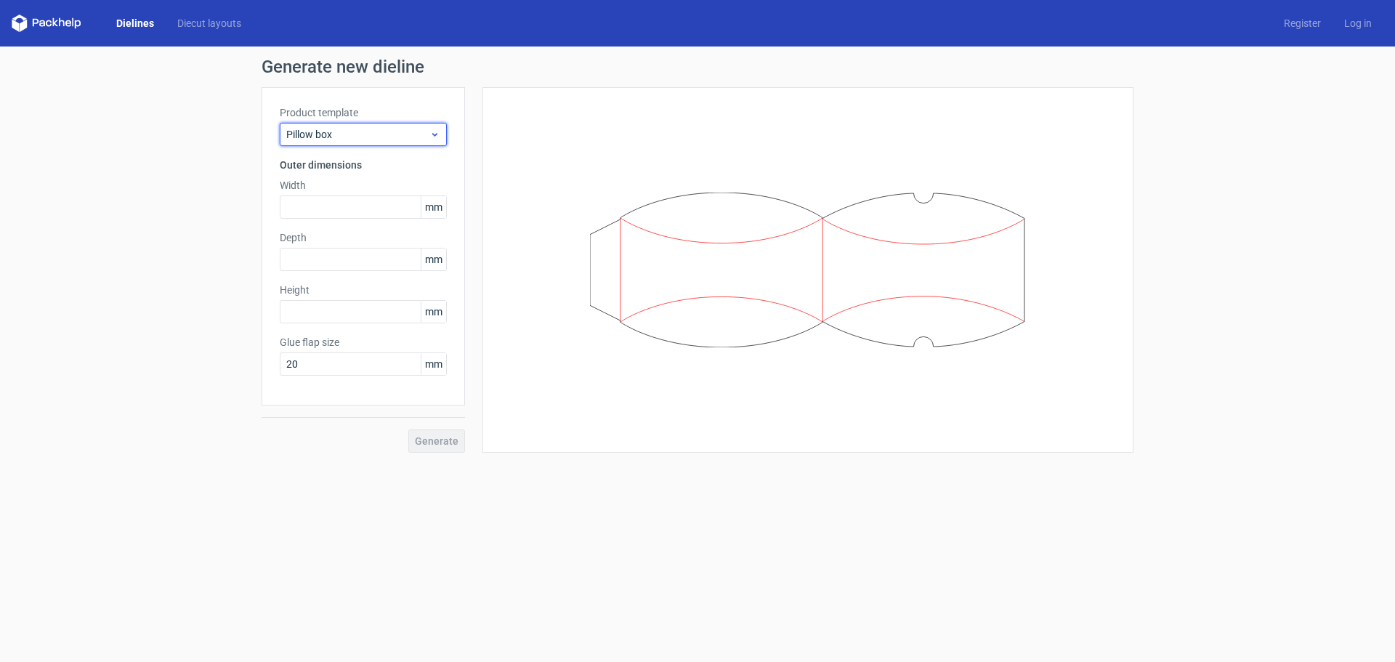
click at [394, 139] on span "Pillow box" at bounding box center [357, 134] width 143 height 15
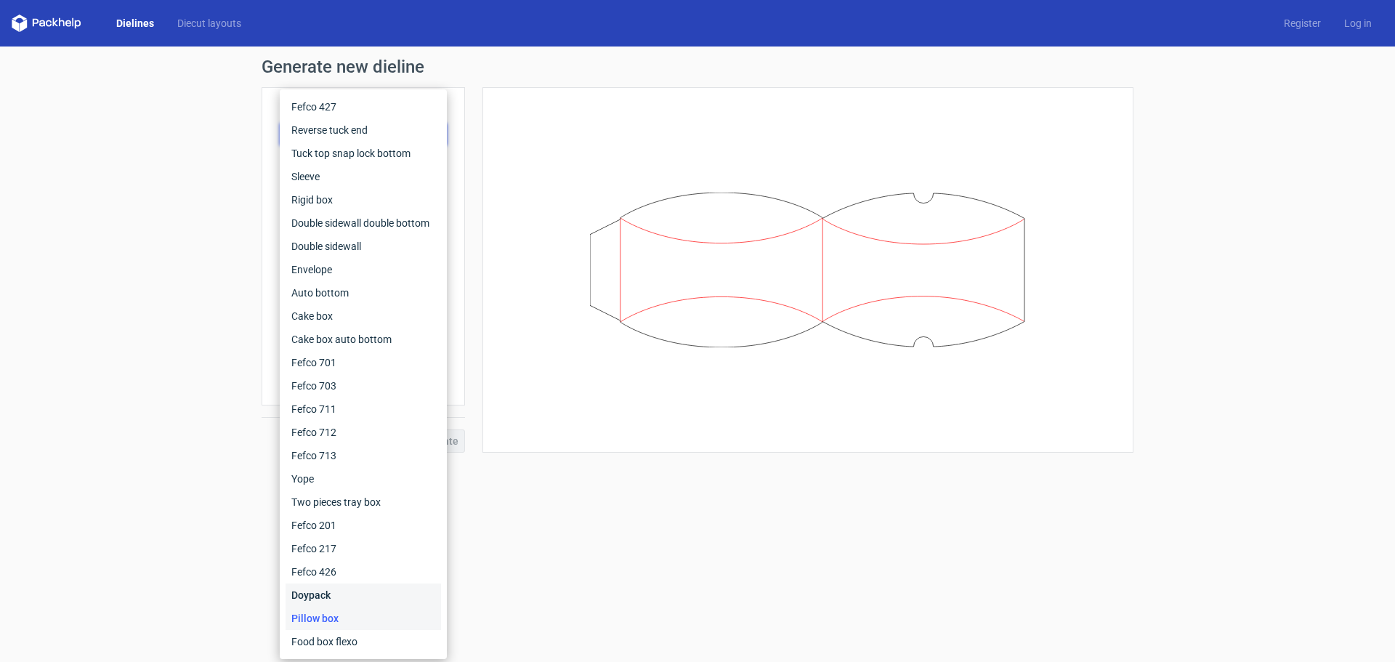
click at [326, 594] on div "Doypack" at bounding box center [362, 594] width 155 height 23
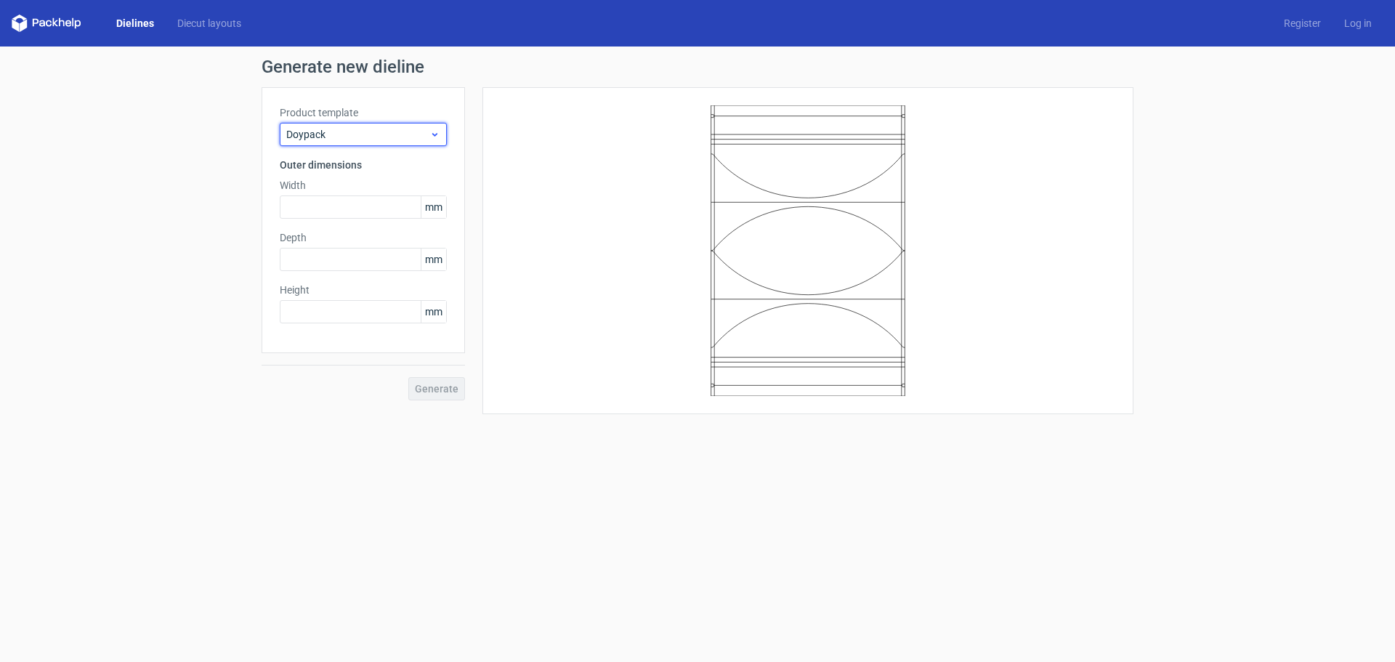
click at [374, 136] on span "Doypack" at bounding box center [357, 134] width 143 height 15
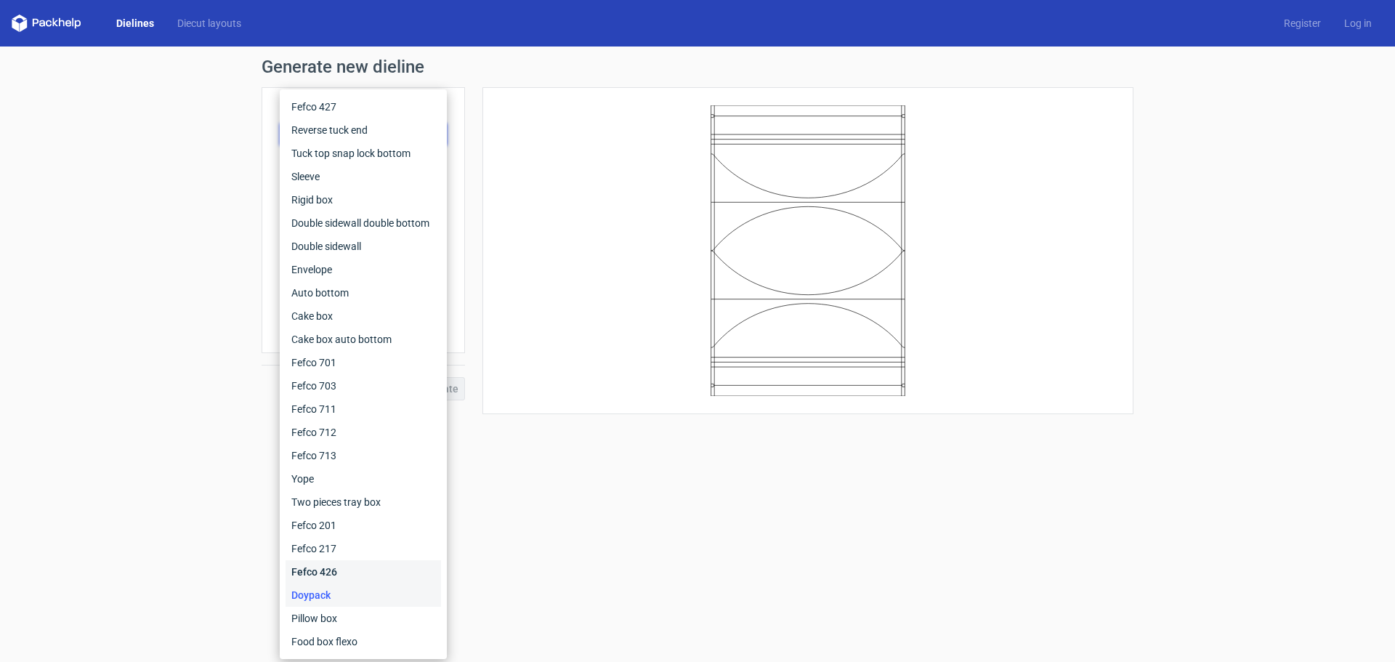
click at [325, 571] on div "Fefco 426" at bounding box center [362, 571] width 155 height 23
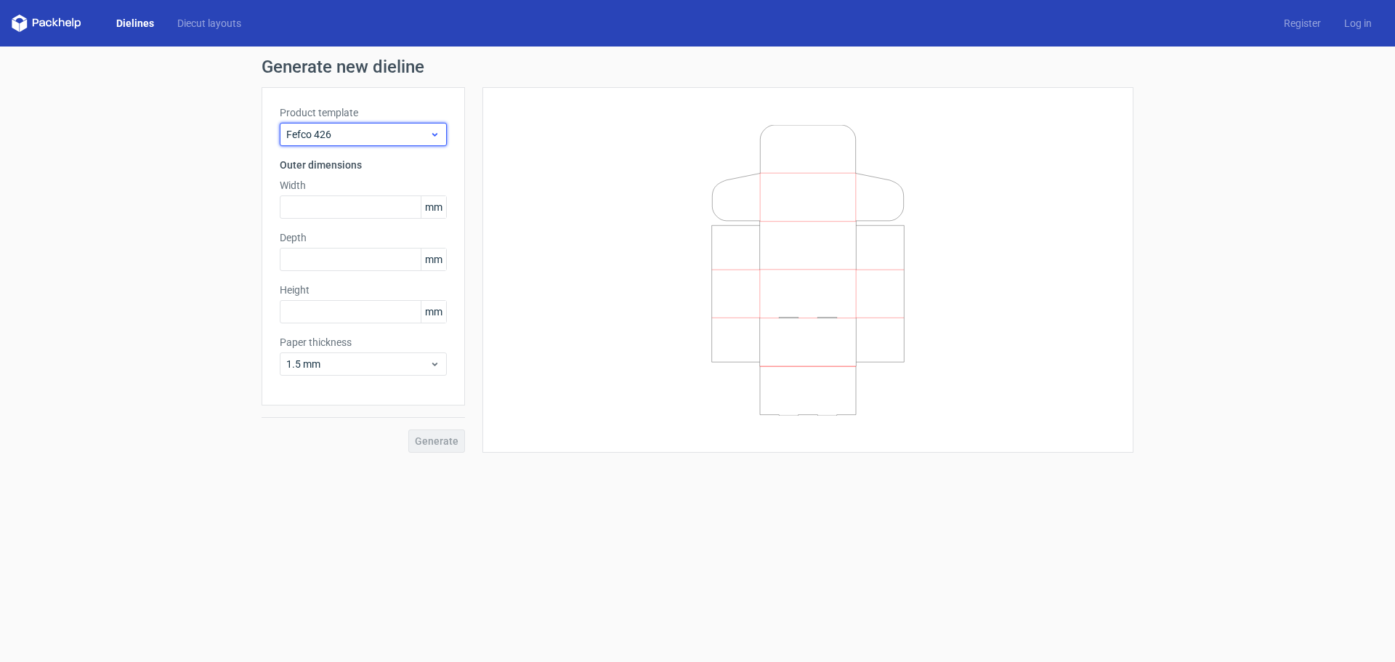
click at [386, 139] on span "Fefco 426" at bounding box center [357, 134] width 143 height 15
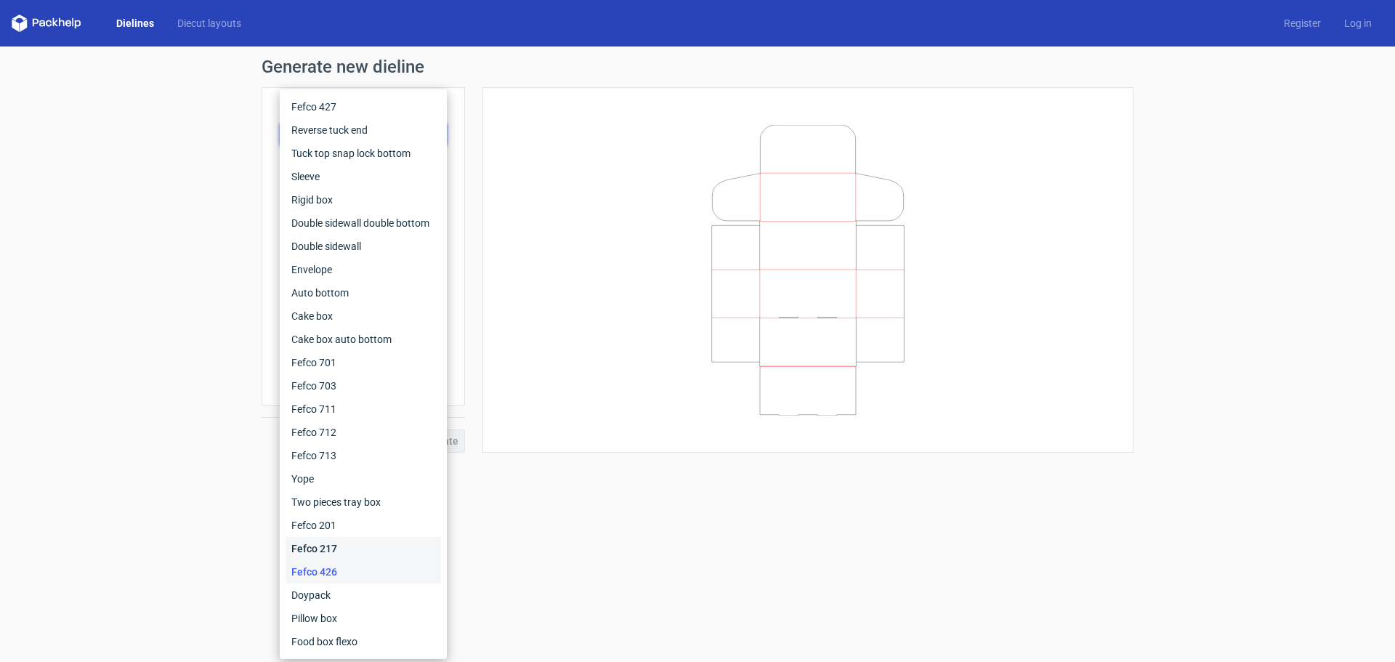
click at [333, 548] on div "Fefco 217" at bounding box center [362, 548] width 155 height 23
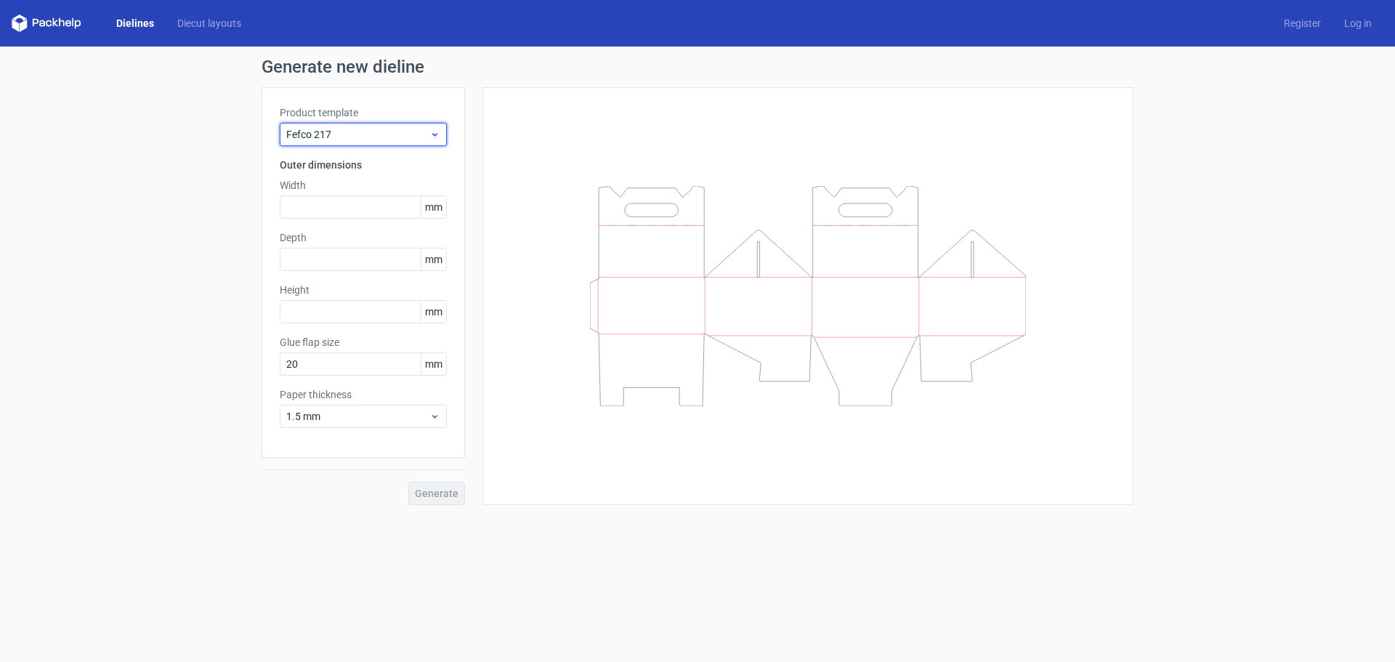
click at [384, 137] on span "Fefco 217" at bounding box center [357, 134] width 143 height 15
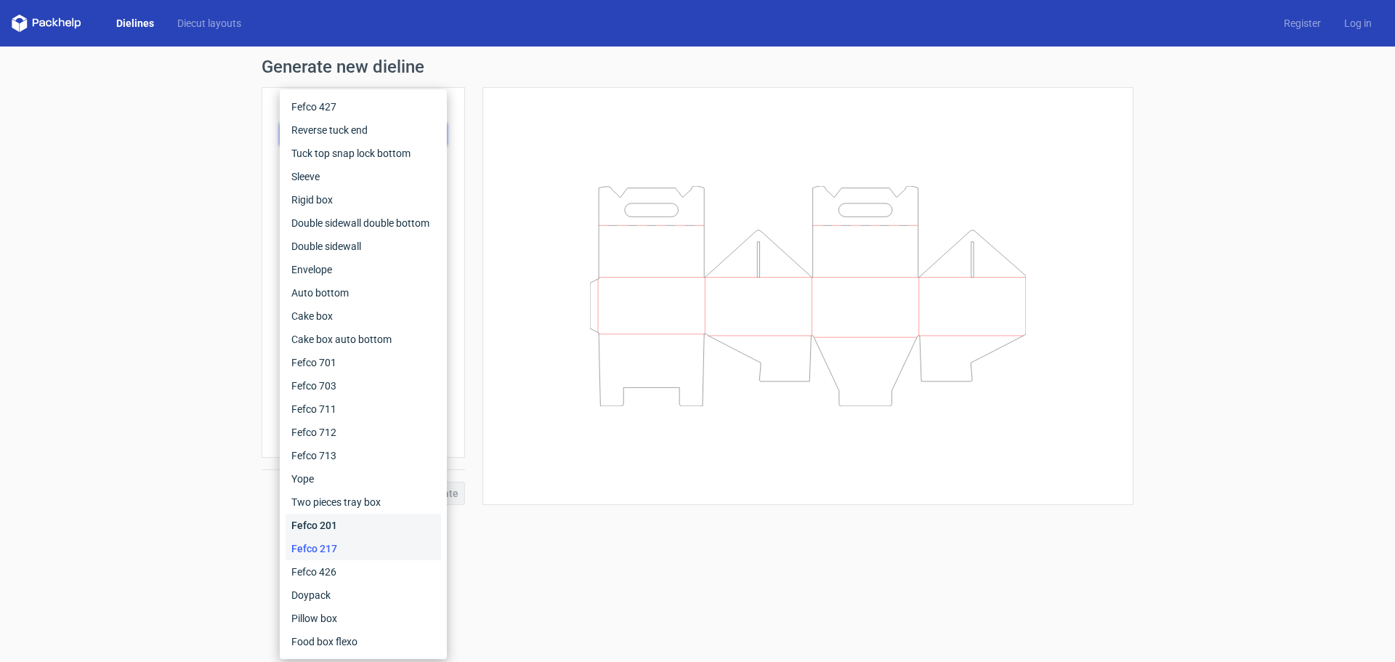
click at [327, 530] on div "Fefco 201" at bounding box center [362, 525] width 155 height 23
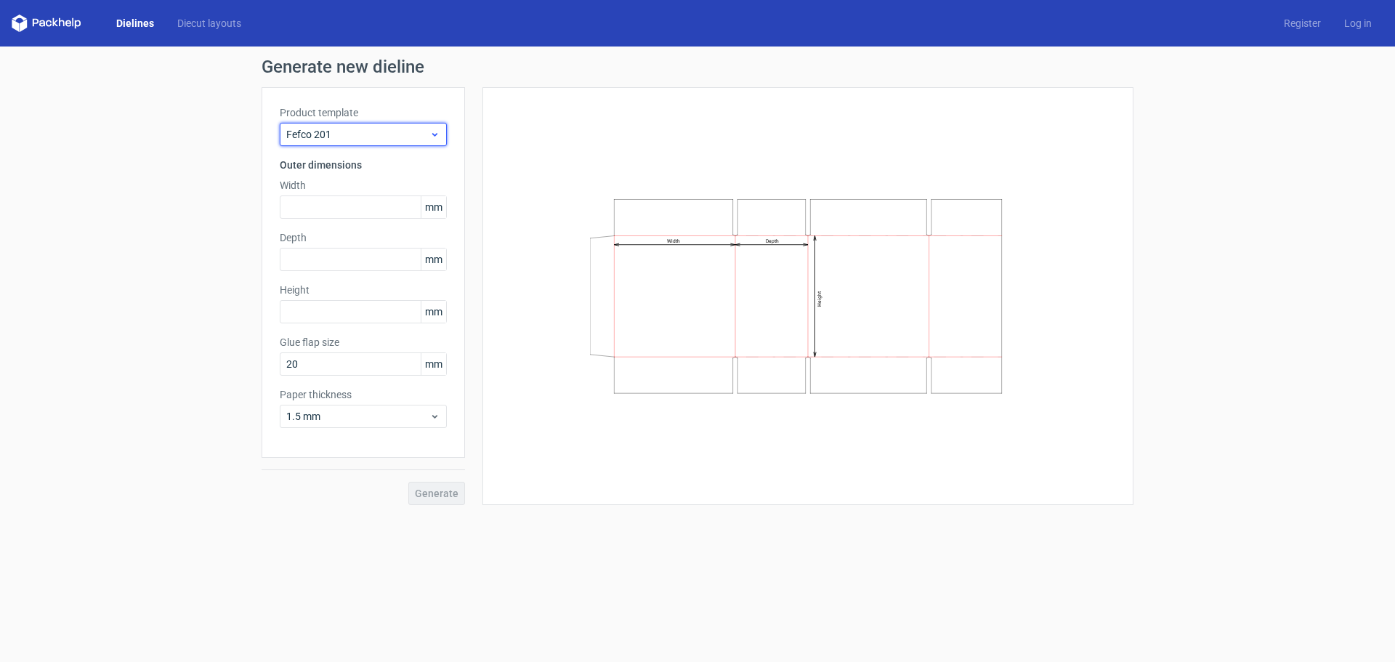
click at [393, 134] on span "Fefco 201" at bounding box center [357, 134] width 143 height 15
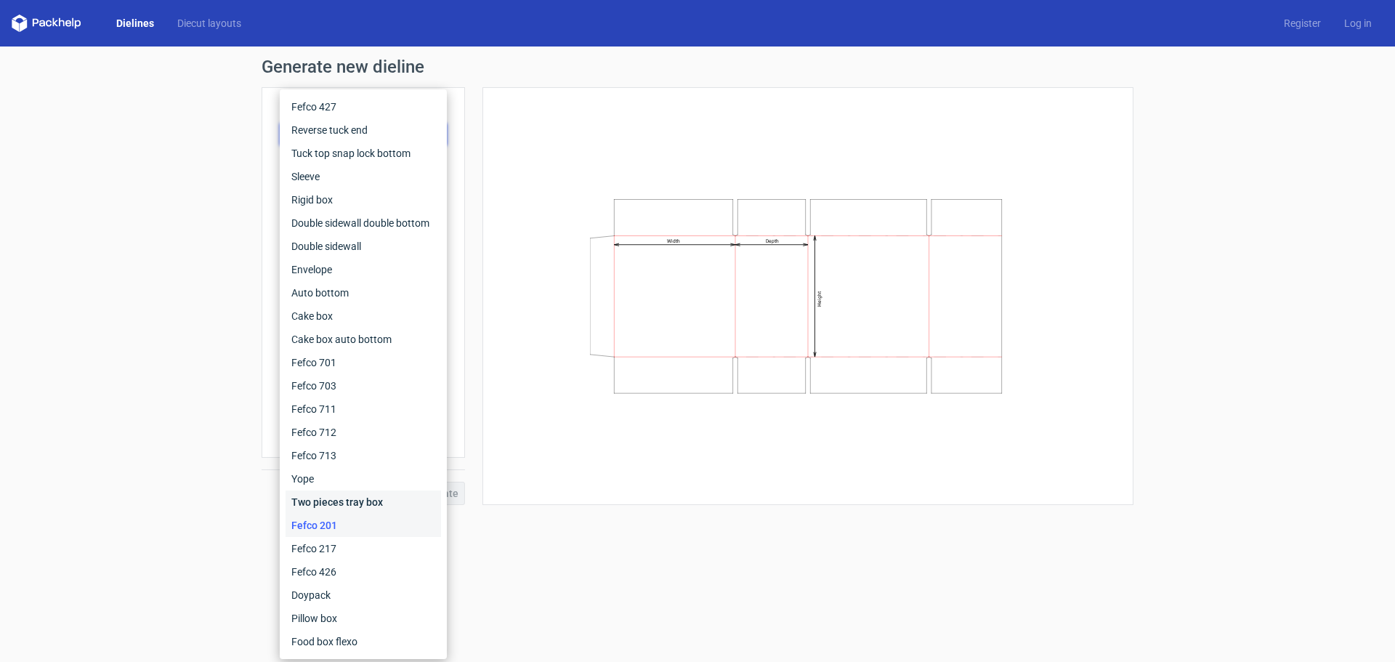
click at [341, 500] on div "Two pieces tray box" at bounding box center [362, 501] width 155 height 23
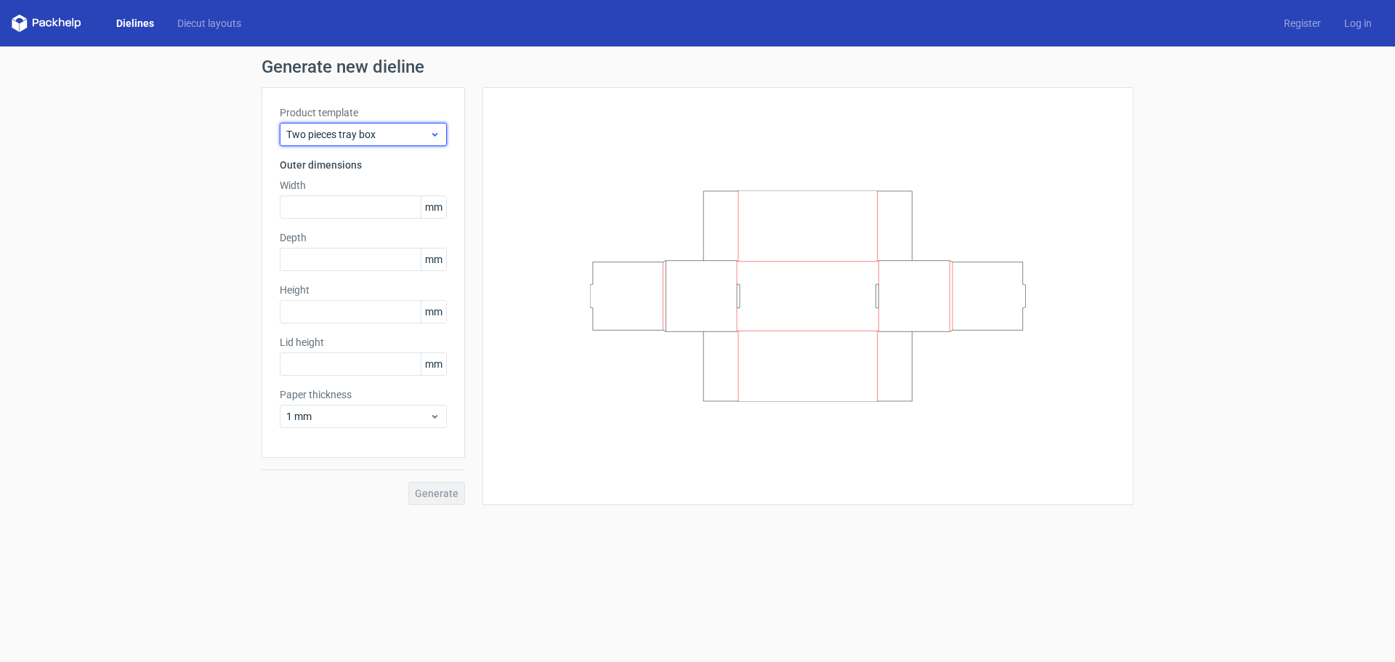
click at [388, 139] on span "Two pieces tray box" at bounding box center [357, 134] width 143 height 15
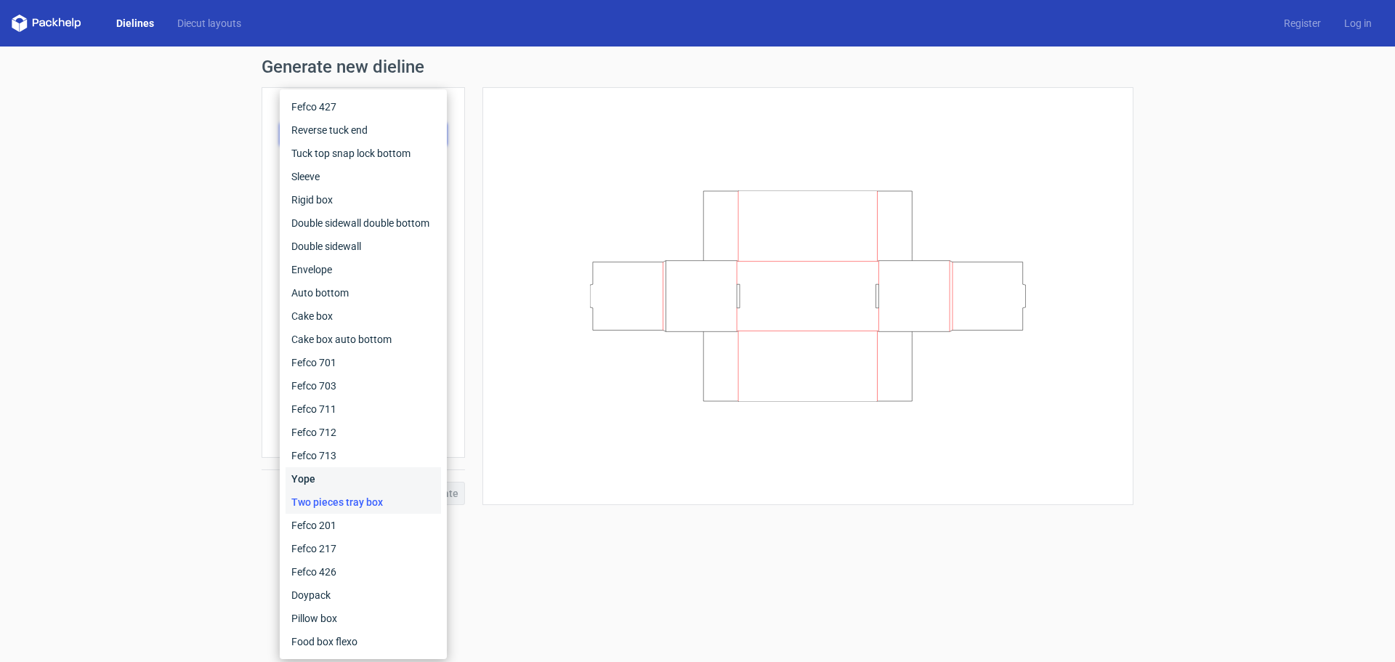
click at [319, 475] on div "Yope" at bounding box center [362, 478] width 155 height 23
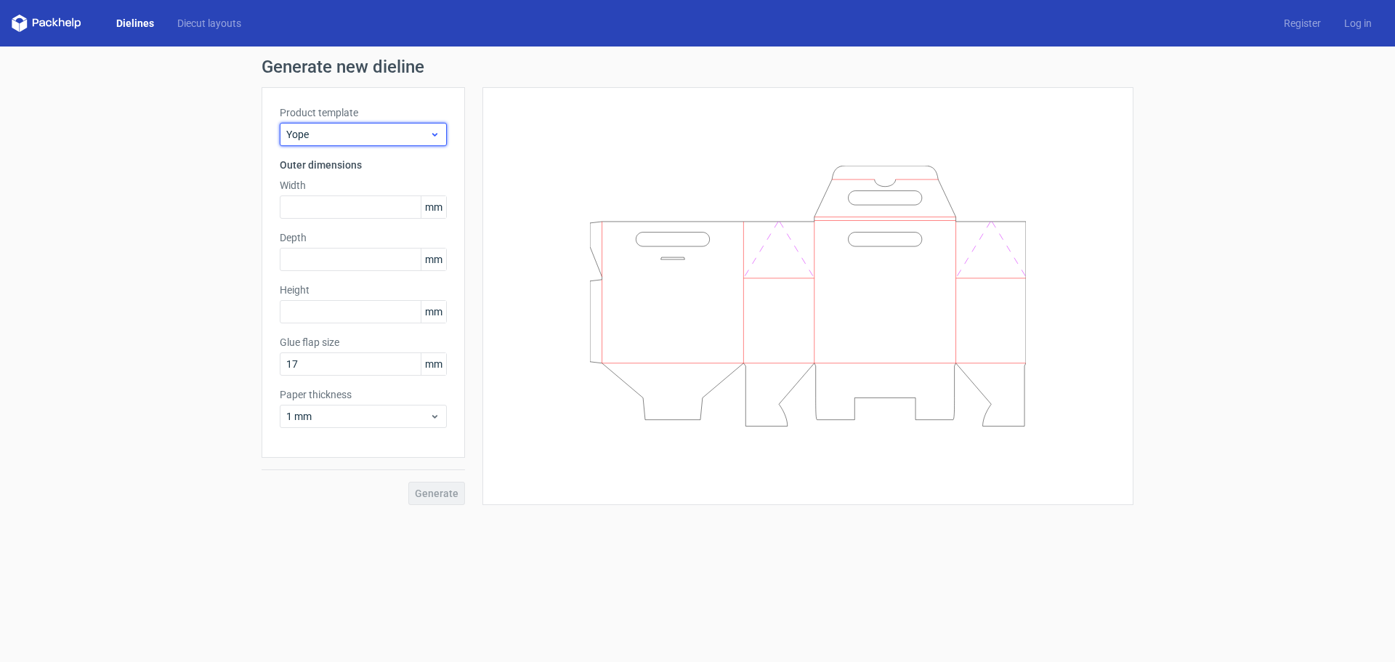
click at [384, 139] on span "Yope" at bounding box center [357, 134] width 143 height 15
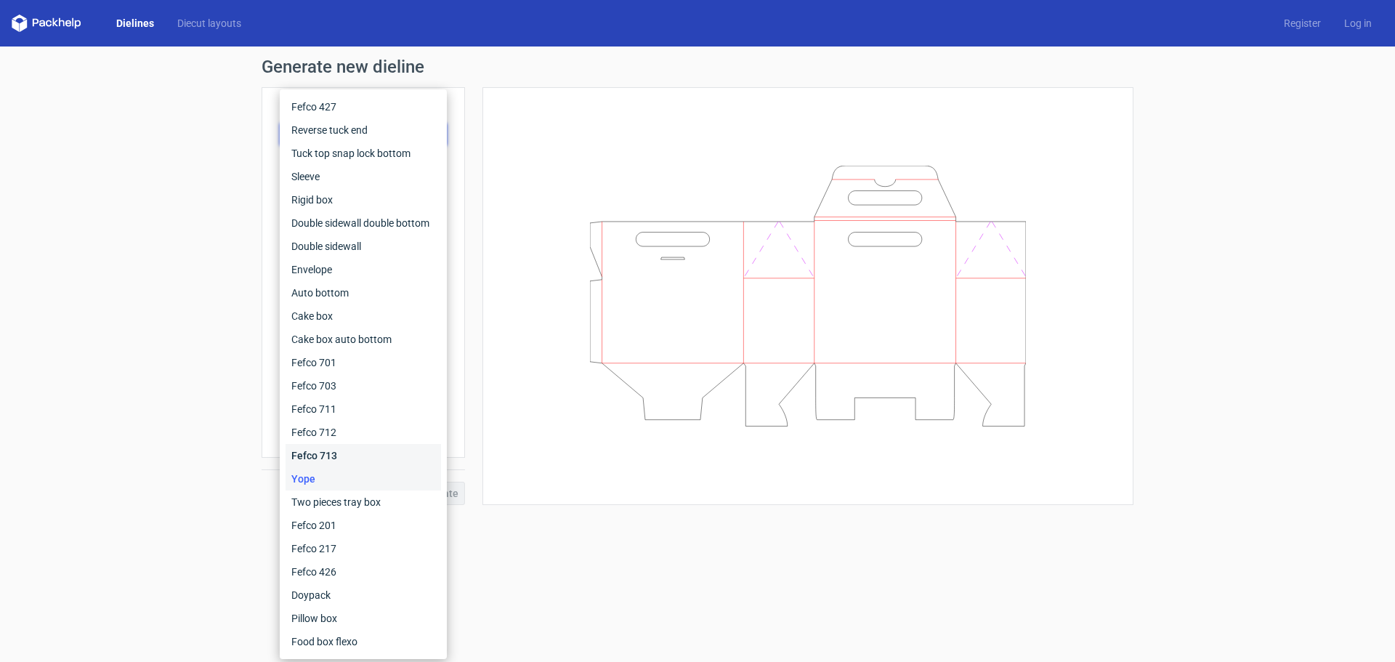
click at [328, 450] on div "Fefco 713" at bounding box center [362, 455] width 155 height 23
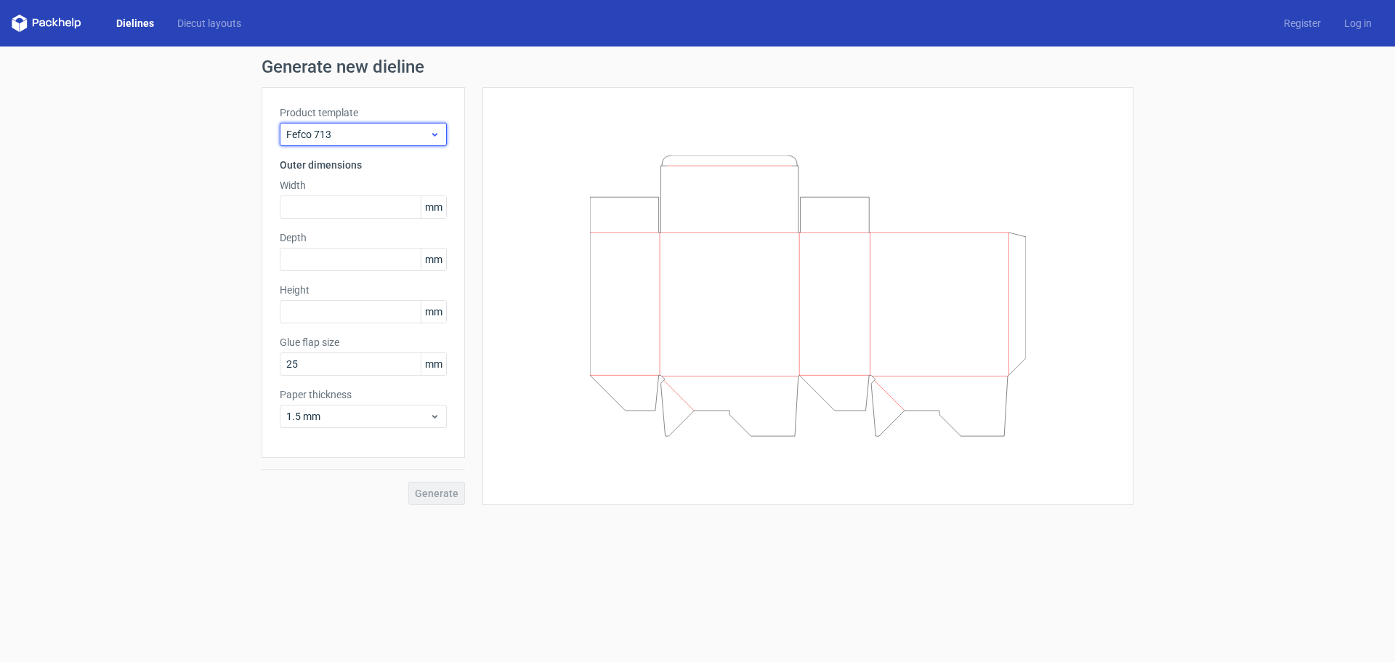
click at [377, 134] on span "Fefco 713" at bounding box center [357, 134] width 143 height 15
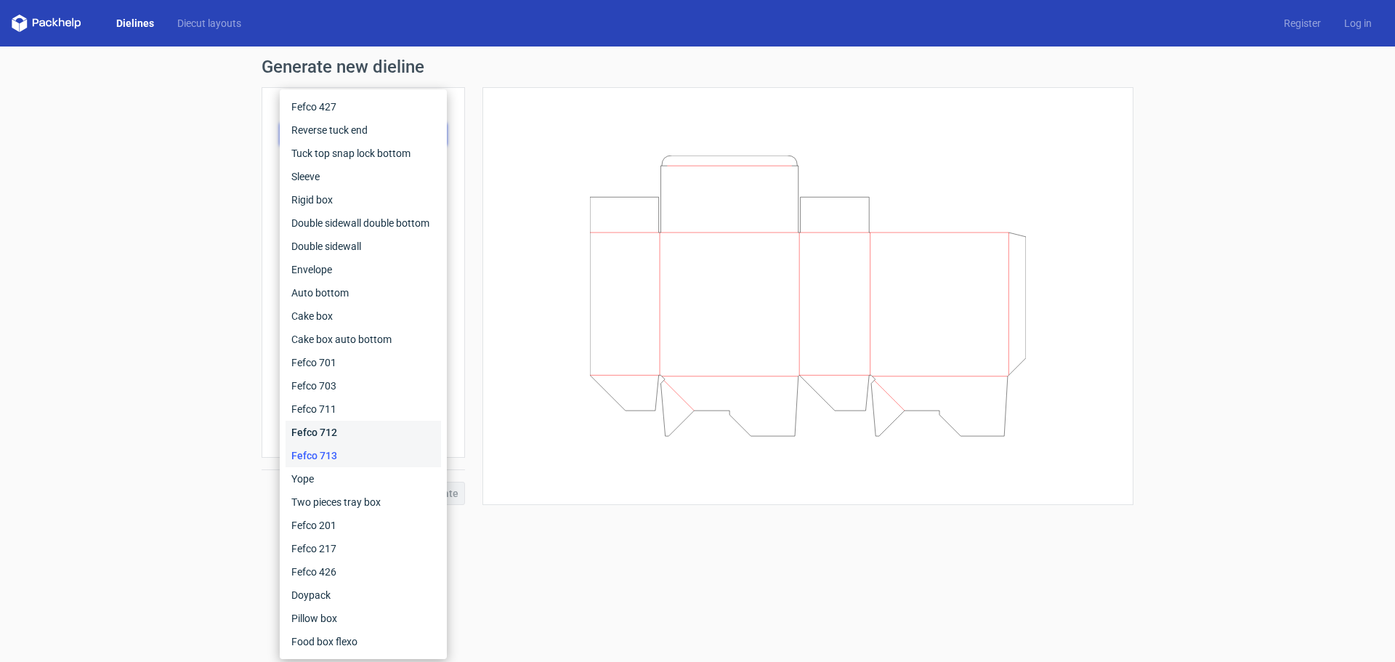
click at [330, 433] on div "Fefco 712" at bounding box center [362, 432] width 155 height 23
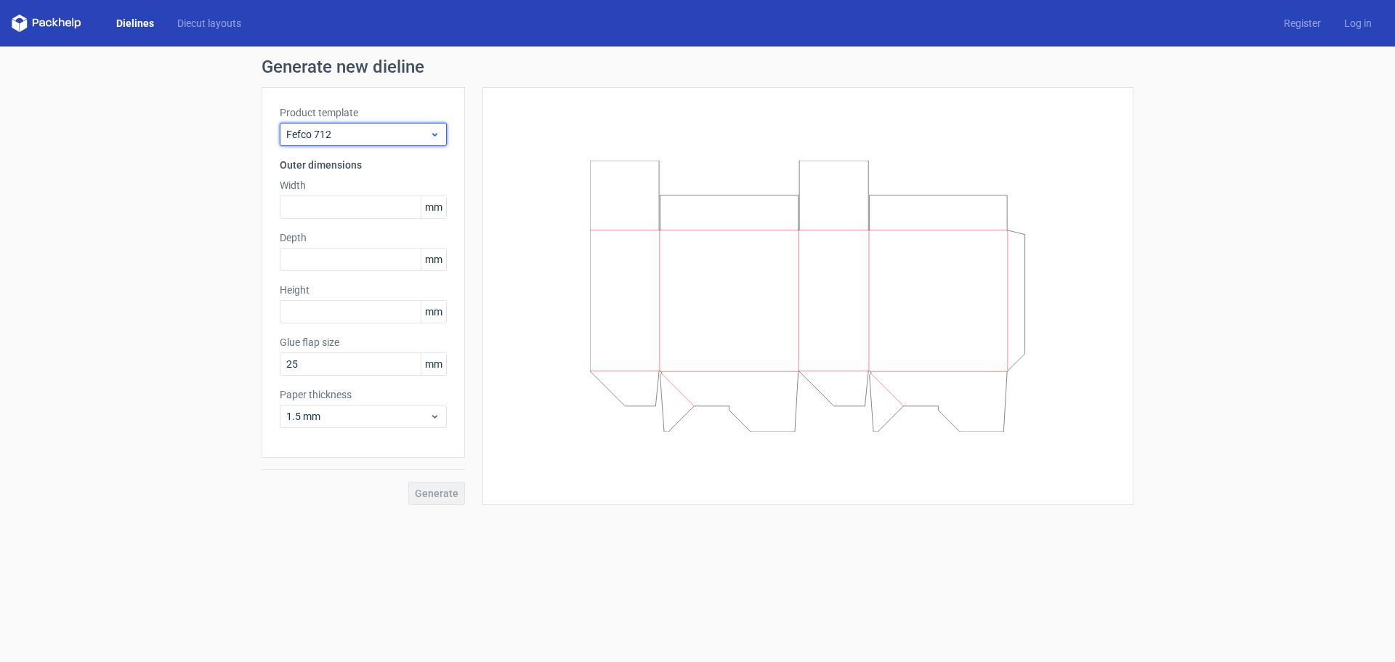
click at [369, 139] on span "Fefco 712" at bounding box center [357, 134] width 143 height 15
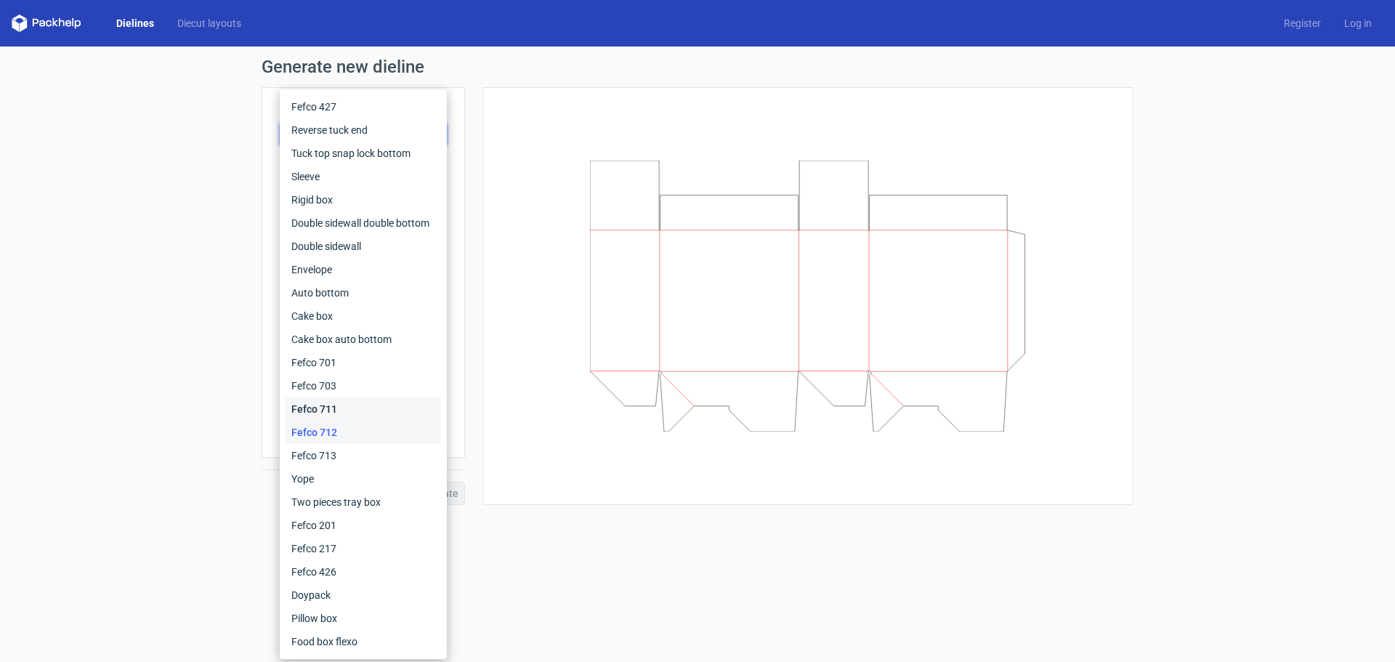
click at [319, 405] on div "Fefco 711" at bounding box center [362, 408] width 155 height 23
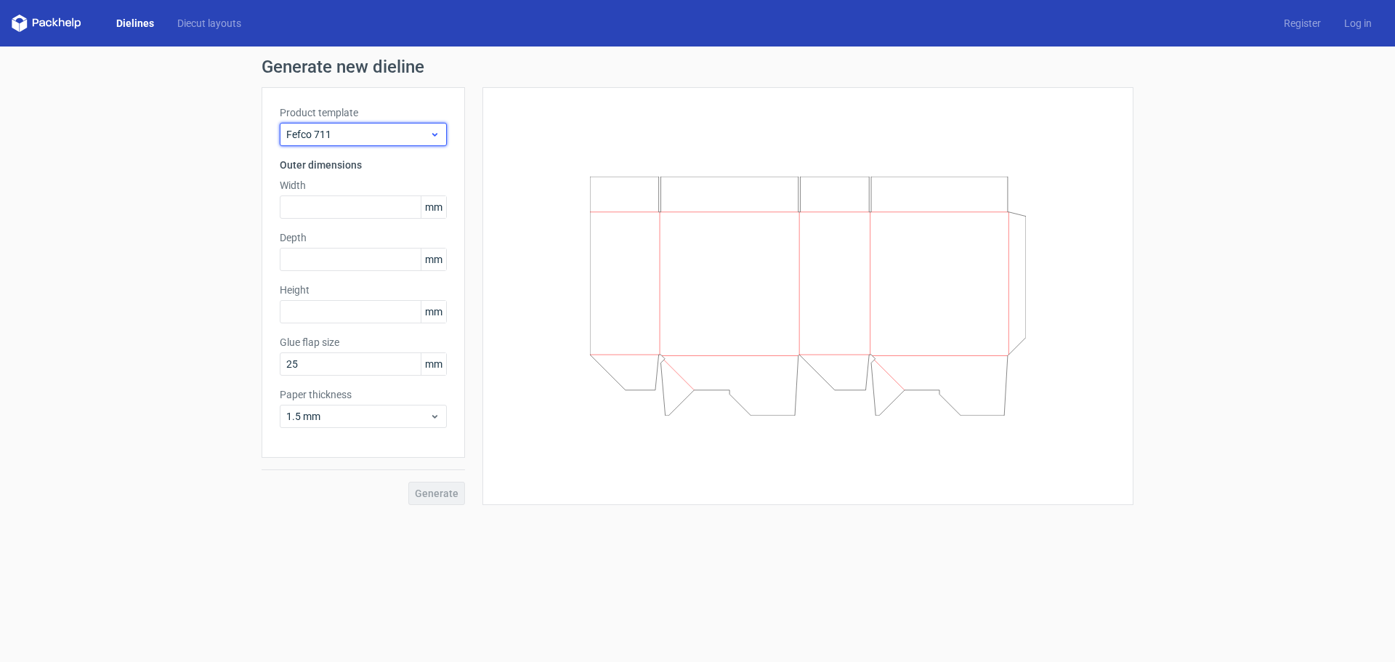
click at [381, 142] on div "Fefco 711" at bounding box center [363, 134] width 167 height 23
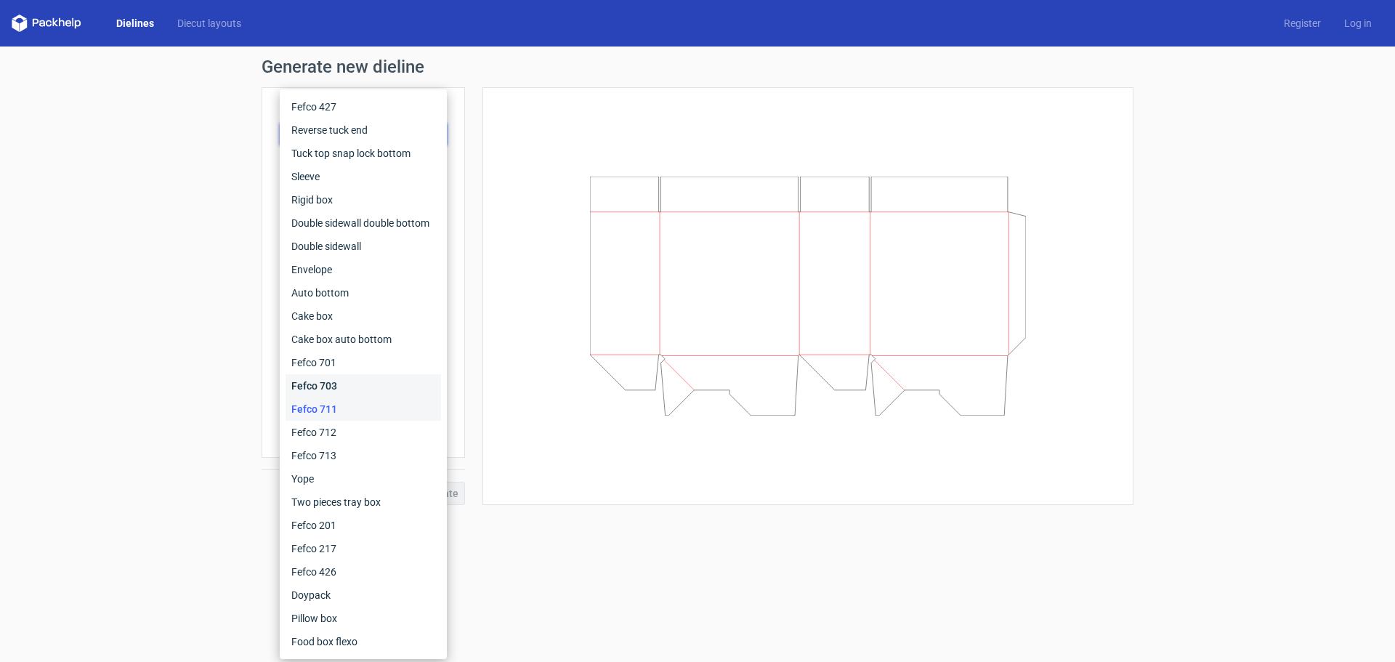
click at [321, 383] on div "Fefco 703" at bounding box center [362, 385] width 155 height 23
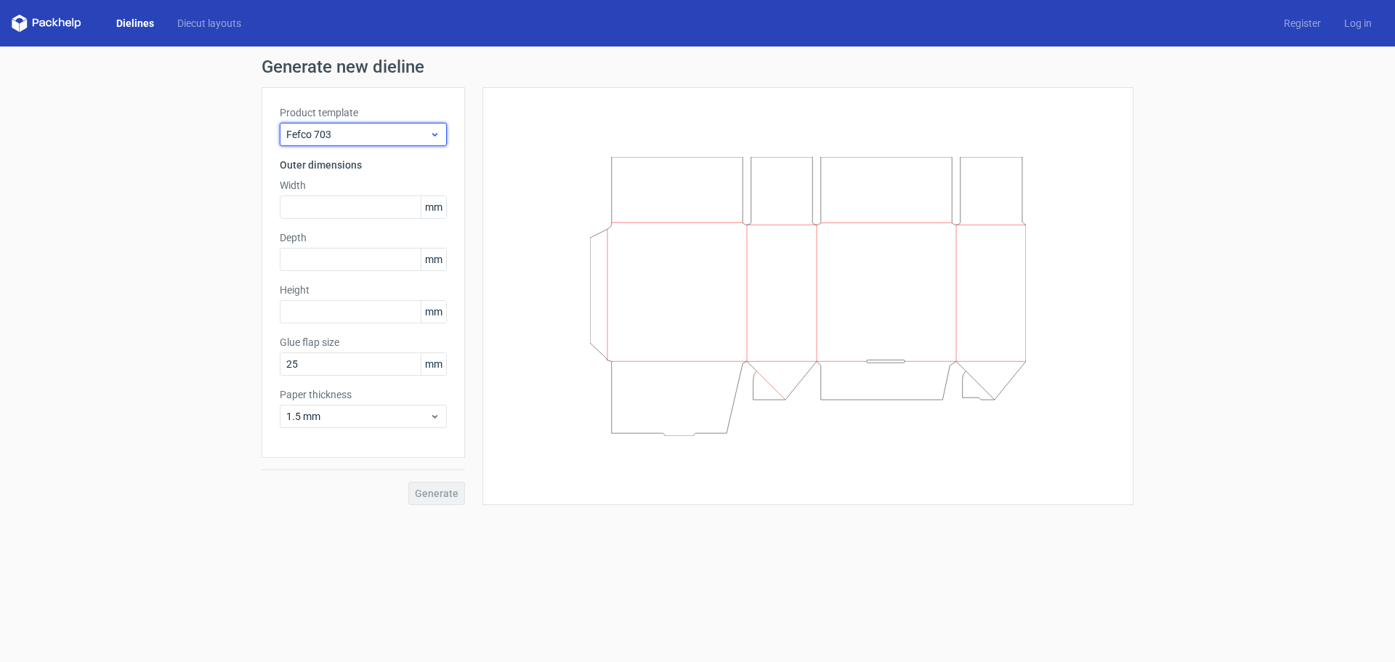
click at [352, 141] on span "Fefco 703" at bounding box center [357, 134] width 143 height 15
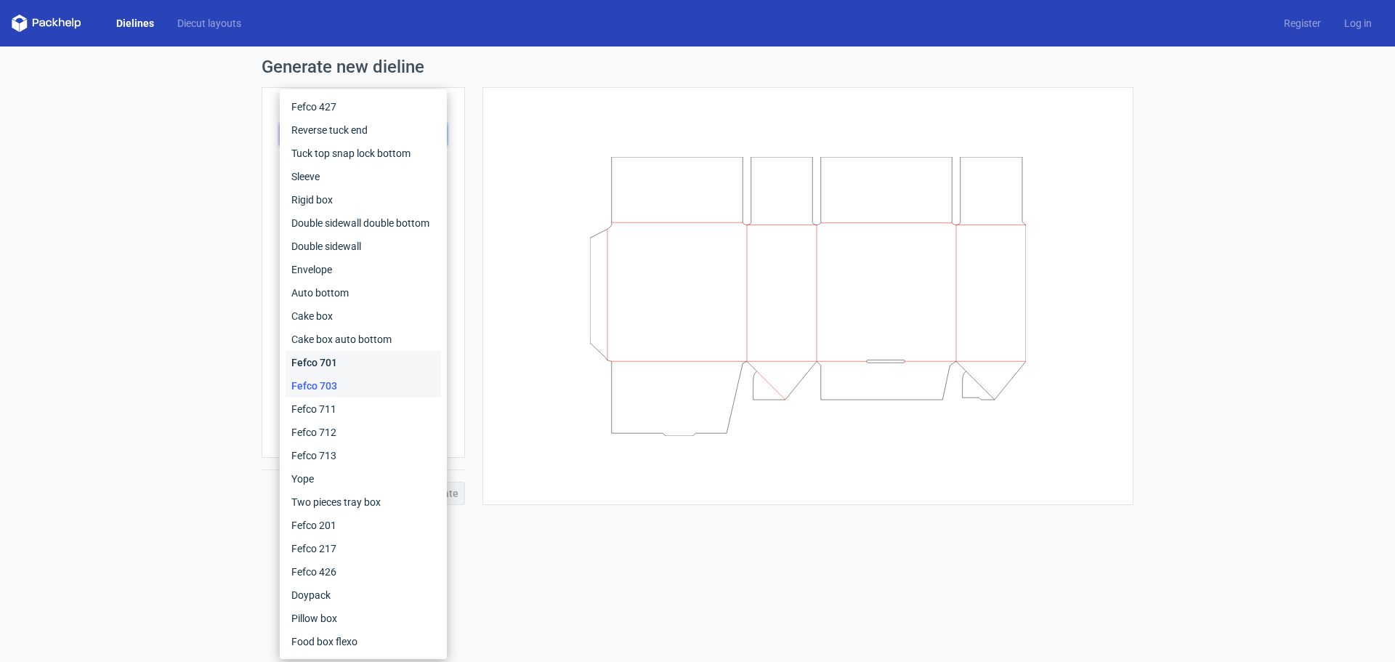
click at [316, 365] on div "Fefco 701" at bounding box center [362, 362] width 155 height 23
